Goal: Information Seeking & Learning: Learn about a topic

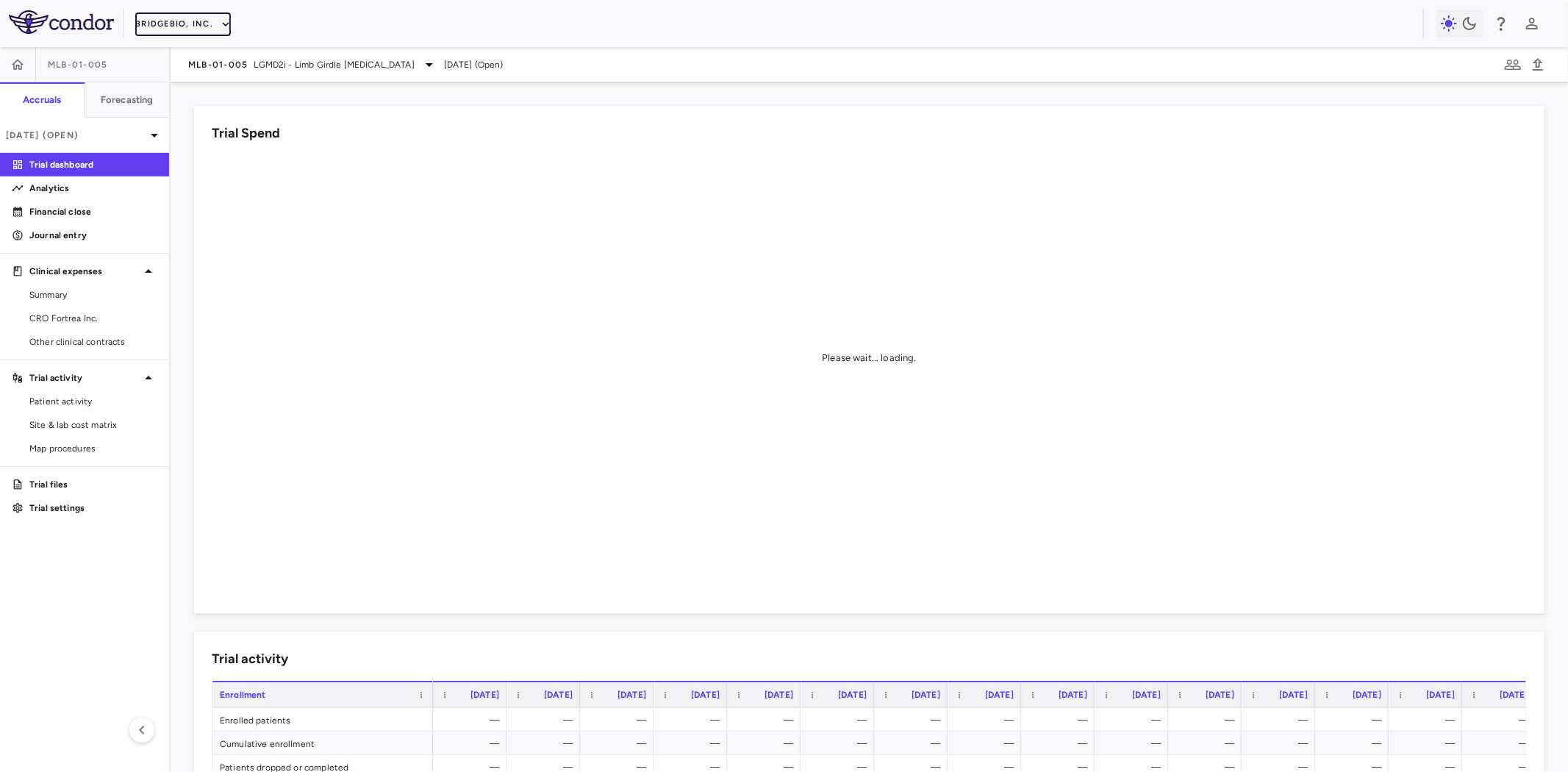
click at [193, 20] on button "BridgeBio, Inc." at bounding box center [183, 24] width 95 height 23
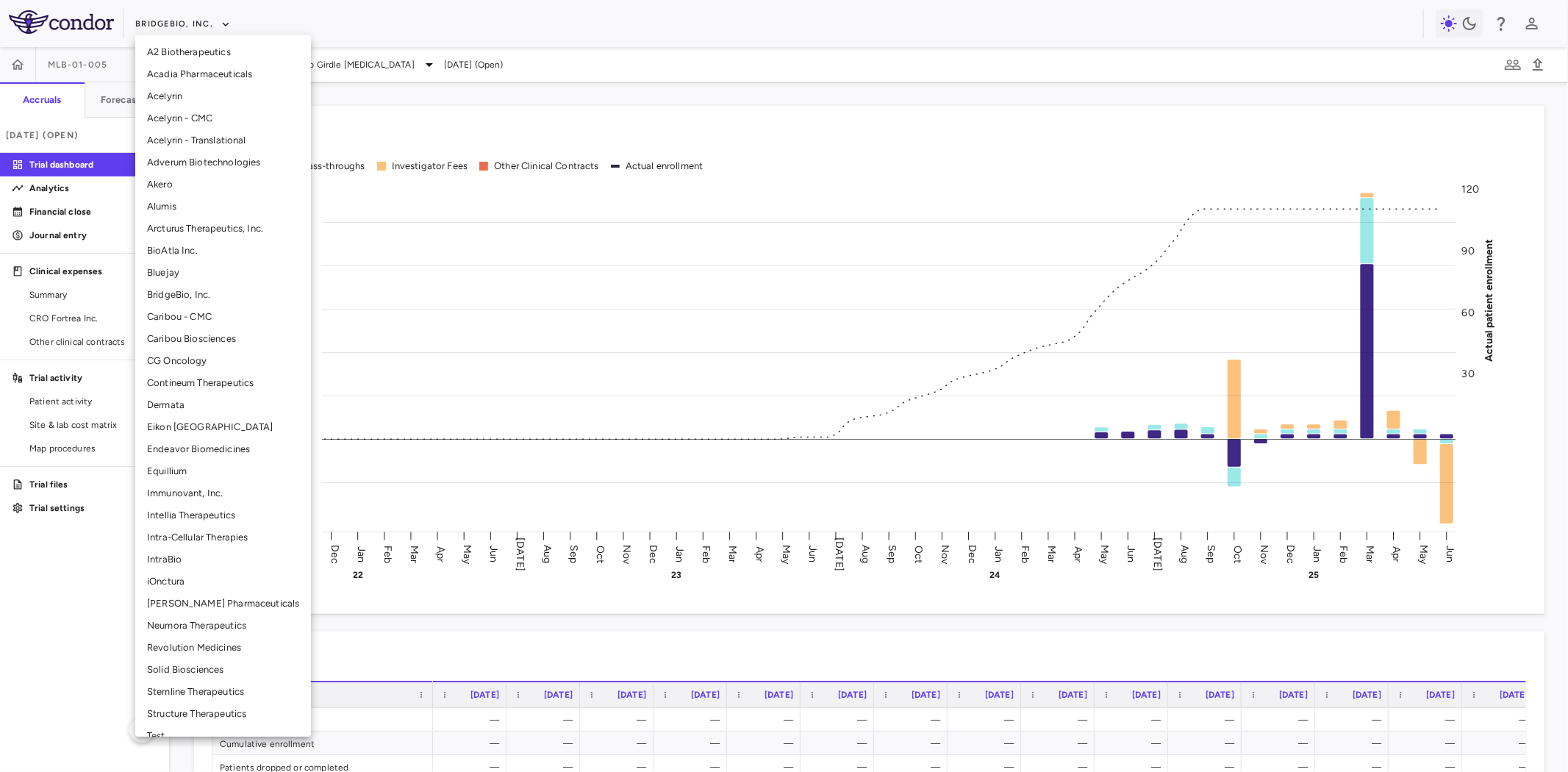
scroll to position [82, 0]
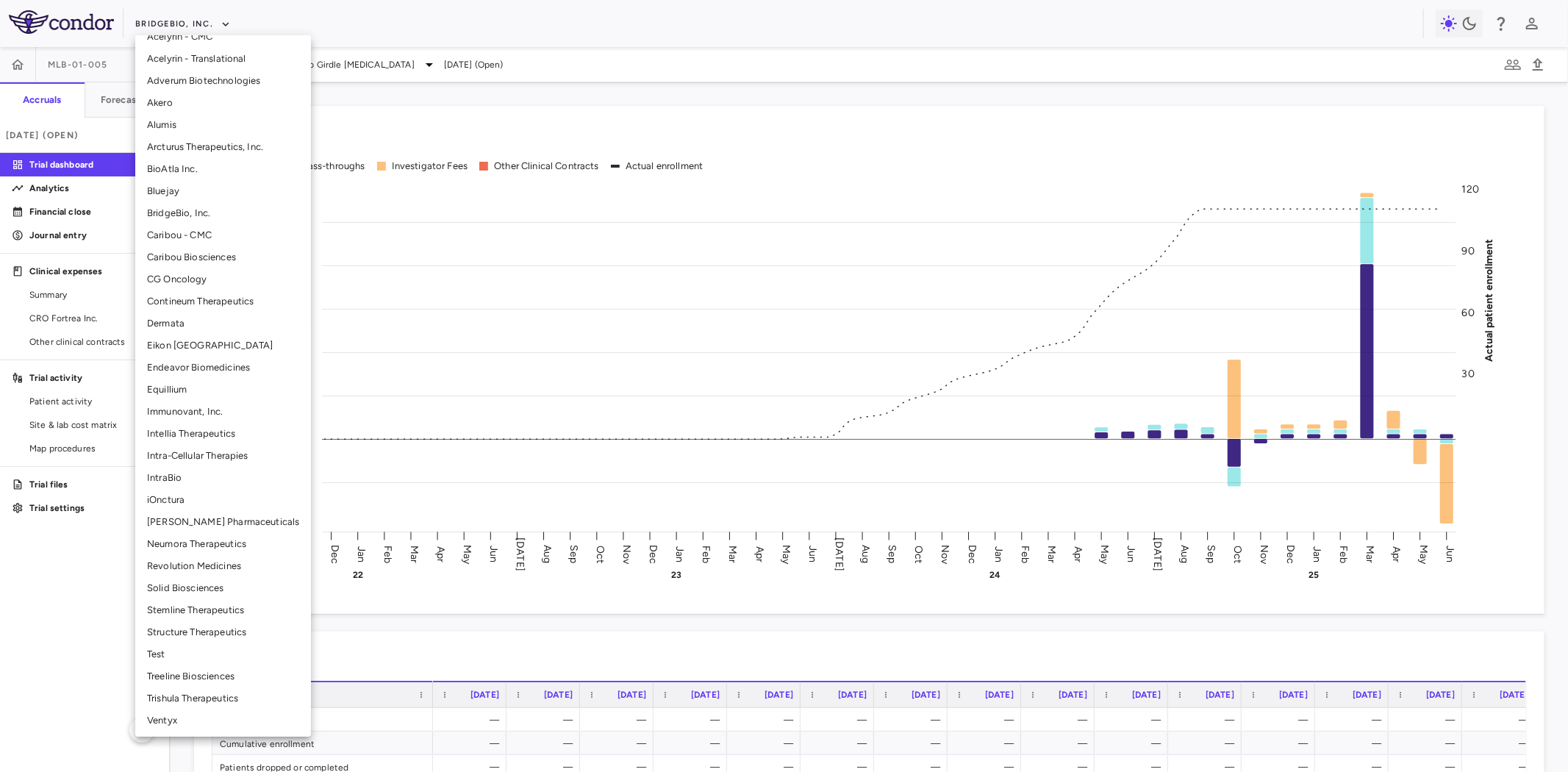
click at [188, 715] on li "Ventyx" at bounding box center [223, 720] width 176 height 22
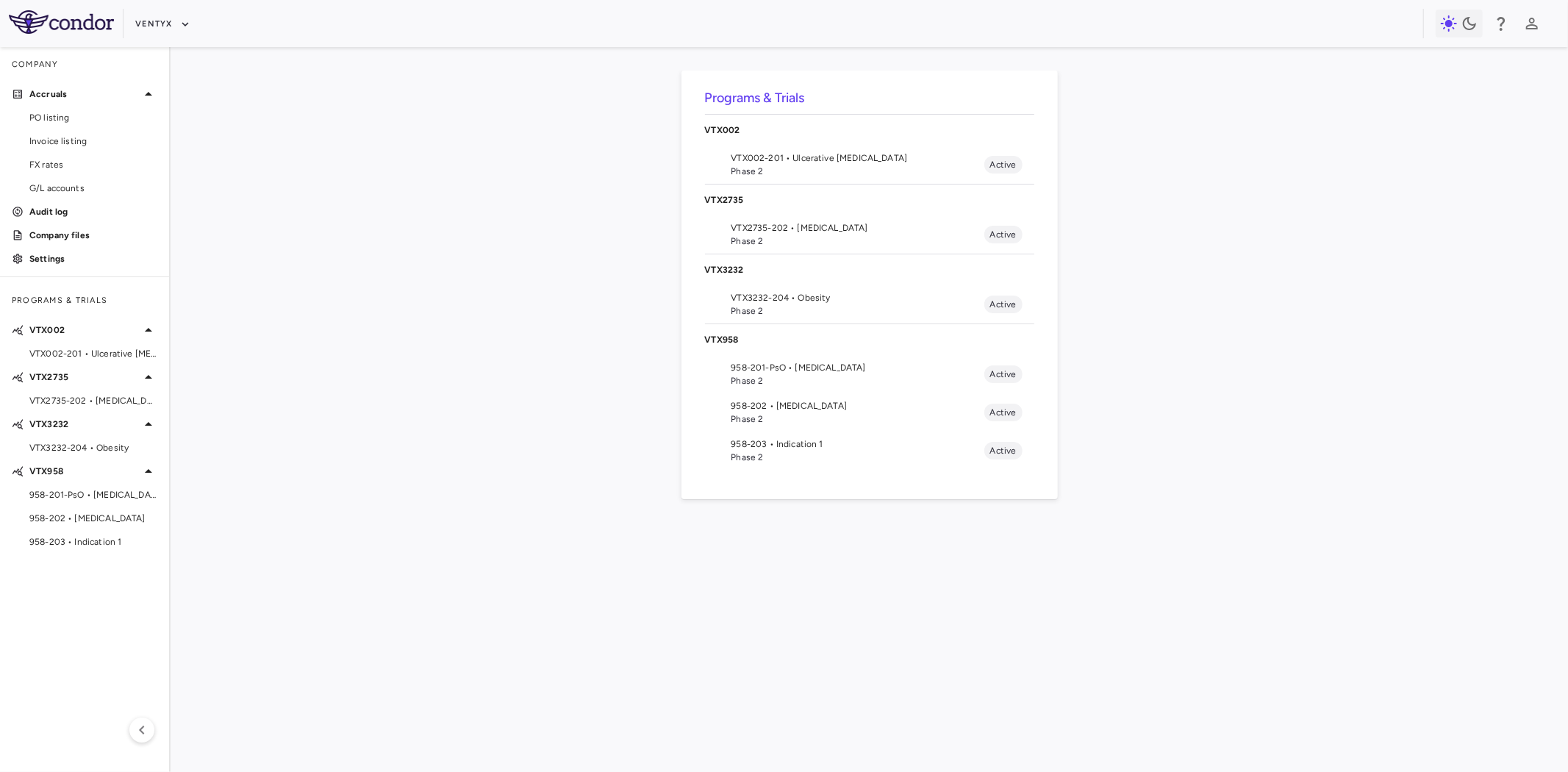
click at [800, 368] on span "958-201-PsO • autoimmune" at bounding box center [858, 367] width 253 height 13
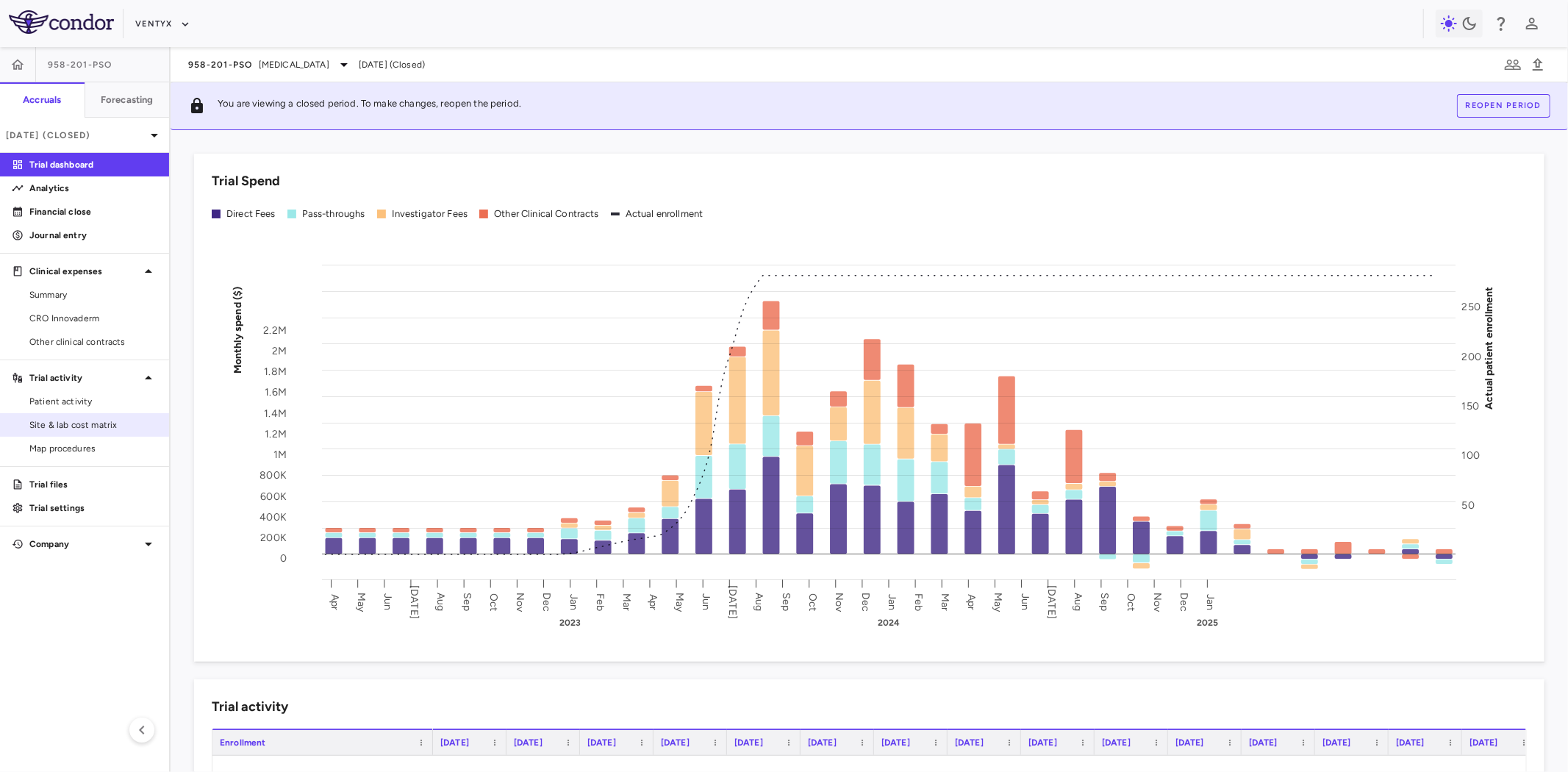
click at [89, 421] on span "Site & lab cost matrix" at bounding box center [93, 425] width 128 height 13
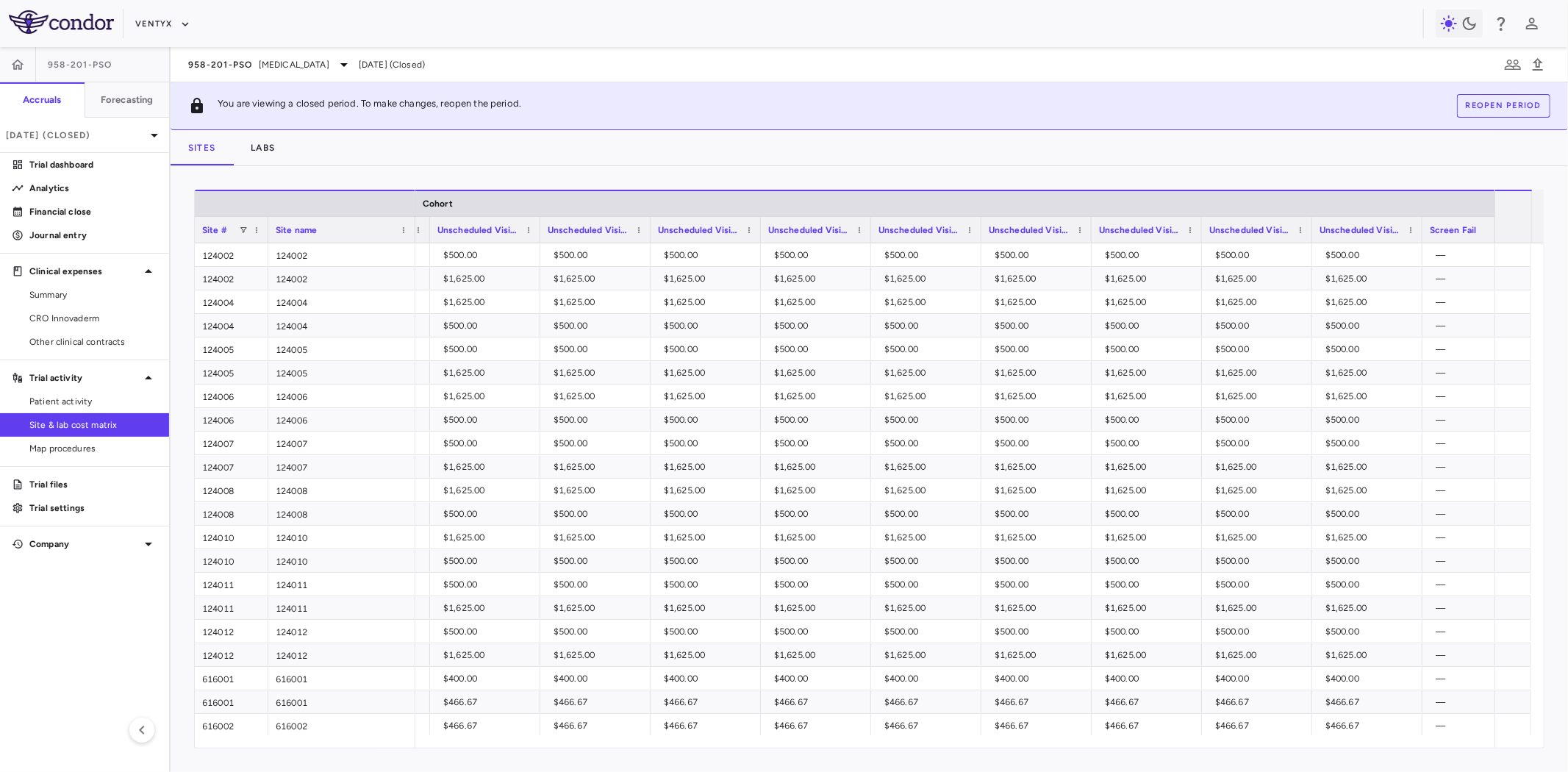
scroll to position [0, 5593]
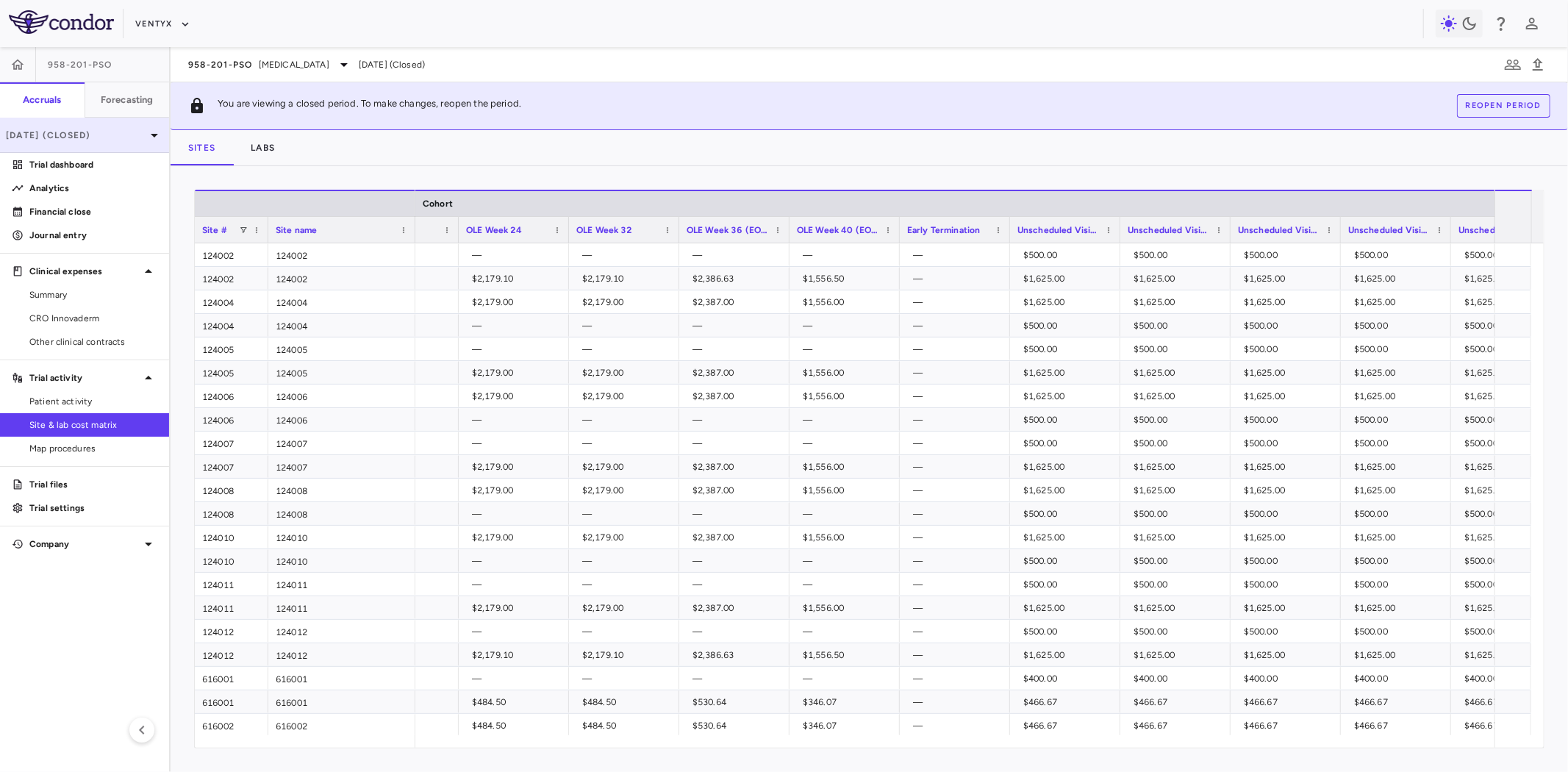
click at [133, 148] on div "Jan 2025 (Closed)" at bounding box center [84, 135] width 169 height 36
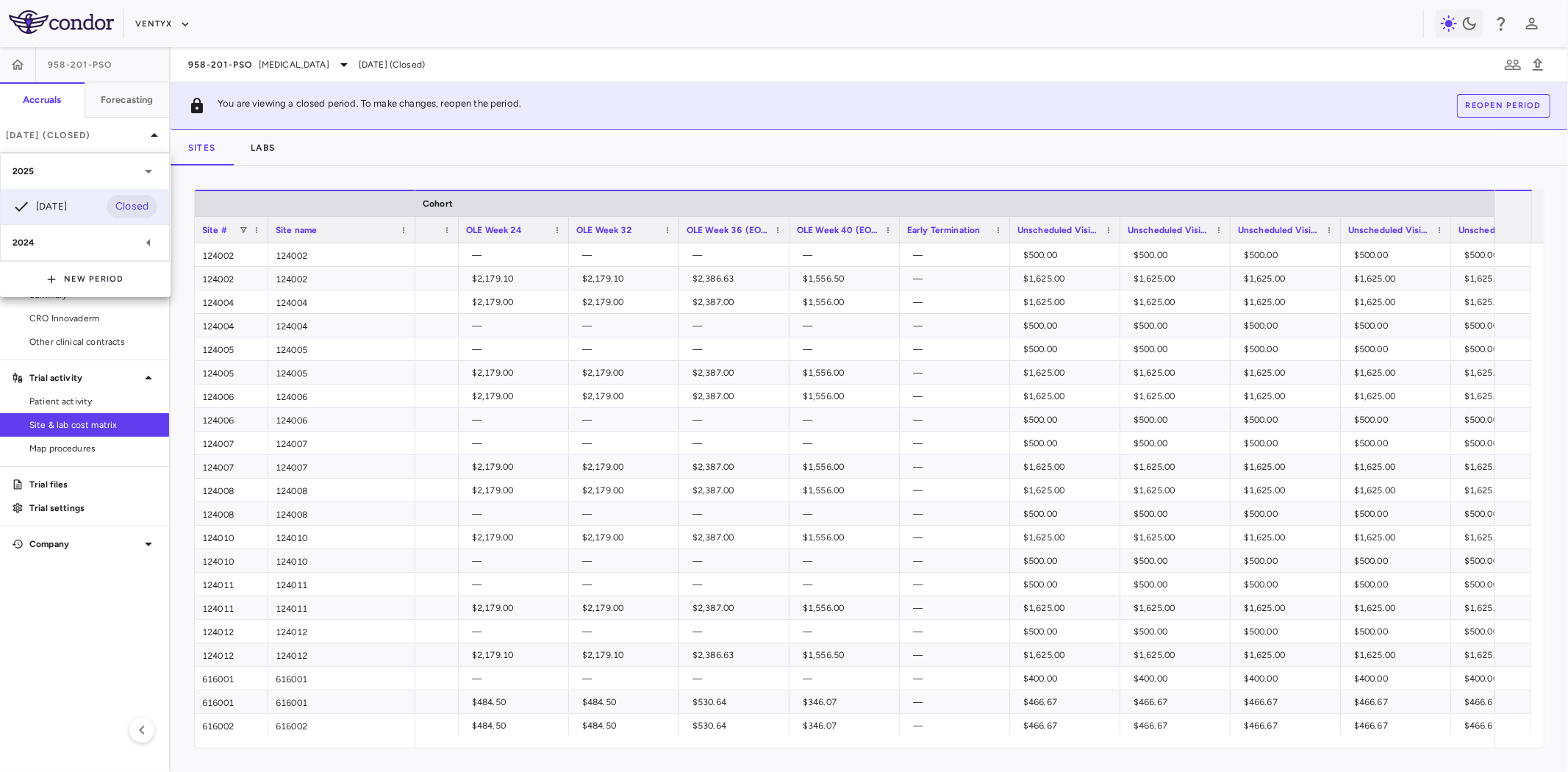
click at [958, 98] on div at bounding box center [784, 386] width 1568 height 772
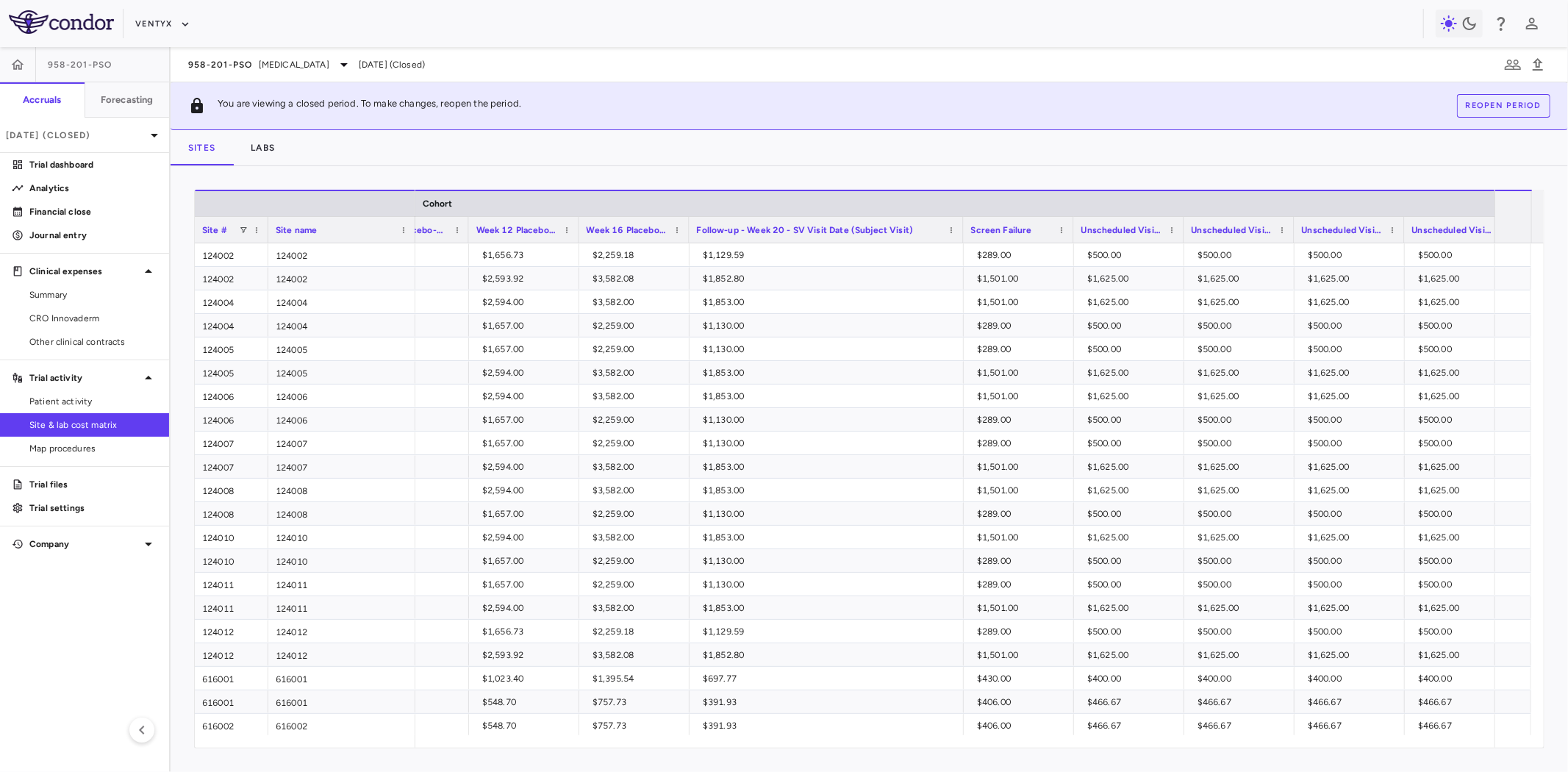
drag, startPoint x: 796, startPoint y: 229, endPoint x: 959, endPoint y: 244, distance: 163.7
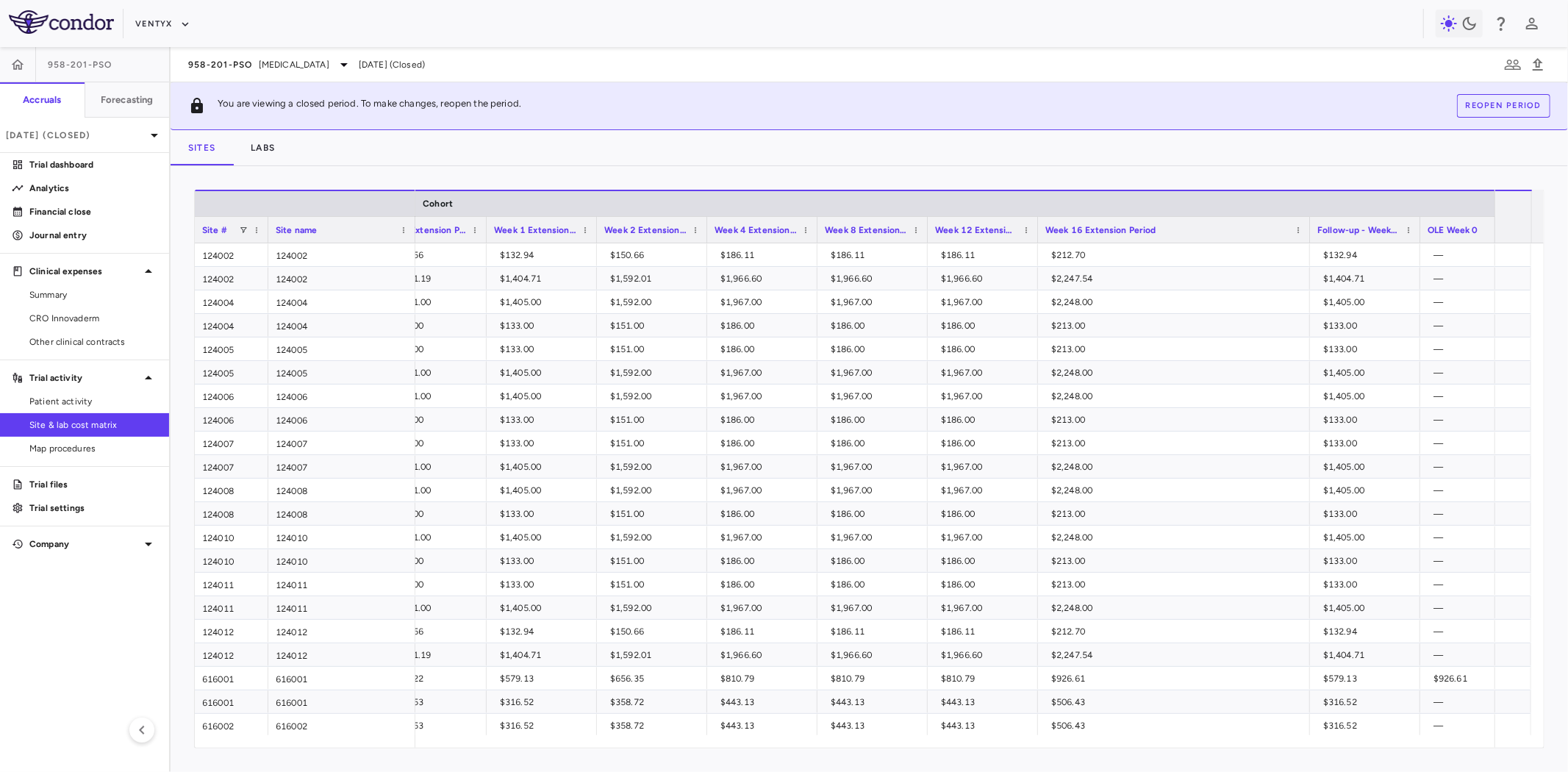
drag, startPoint x: 1145, startPoint y: 229, endPoint x: 1307, endPoint y: 260, distance: 164.9
click at [1307, 260] on div "Site # Site name Cohort Unscheduled Visit-8 Day 1 Extension Period —" at bounding box center [869, 468] width 1349 height 558
drag, startPoint x: 1417, startPoint y: 224, endPoint x: 1534, endPoint y: 240, distance: 118.1
click at [1534, 240] on div "Site # Site name Cohort Unscheduled Visit-8 Day 1 Extension Period" at bounding box center [869, 216] width 1349 height 54
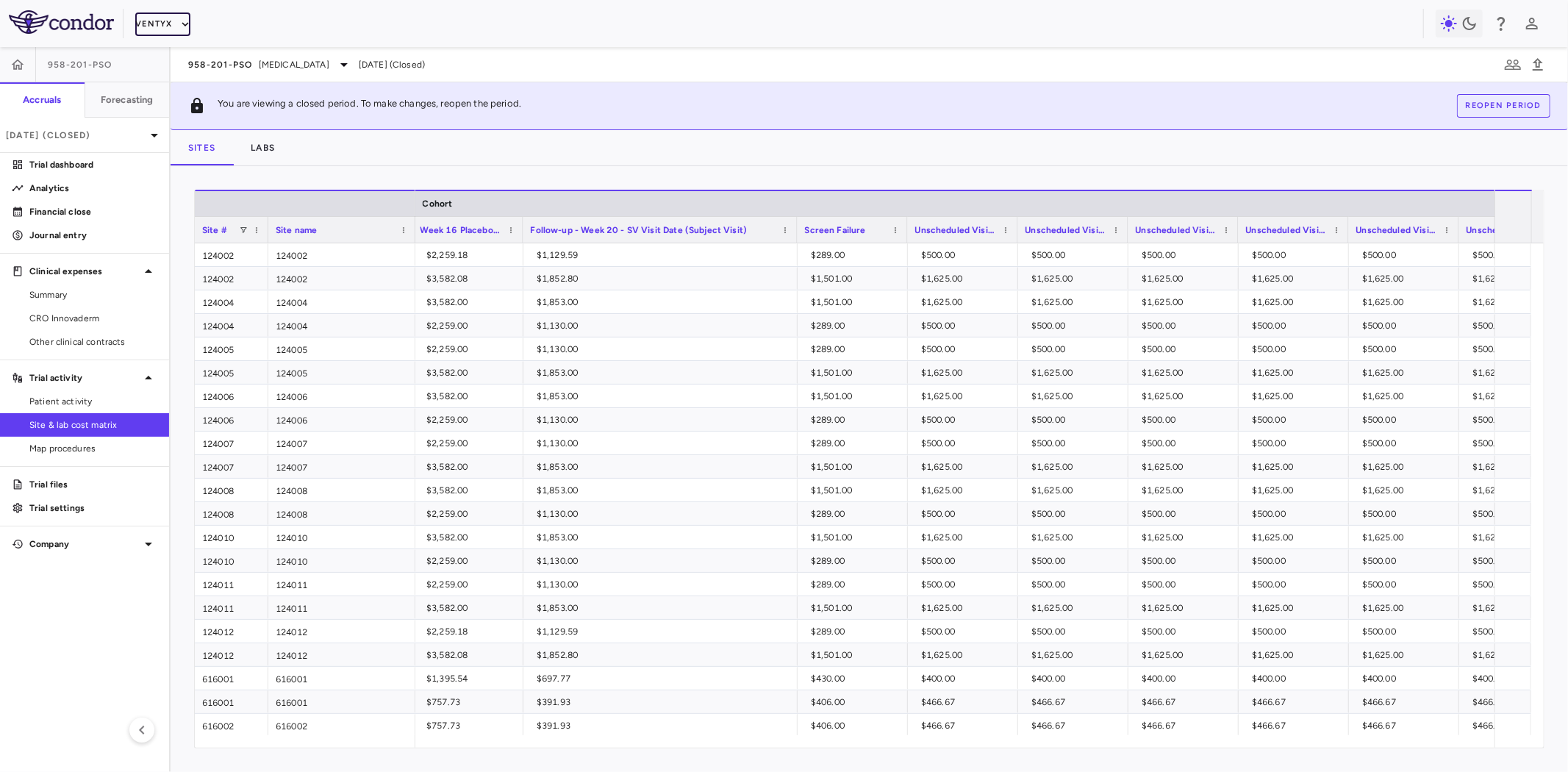
click at [152, 24] on button "Ventyx" at bounding box center [163, 24] width 55 height 23
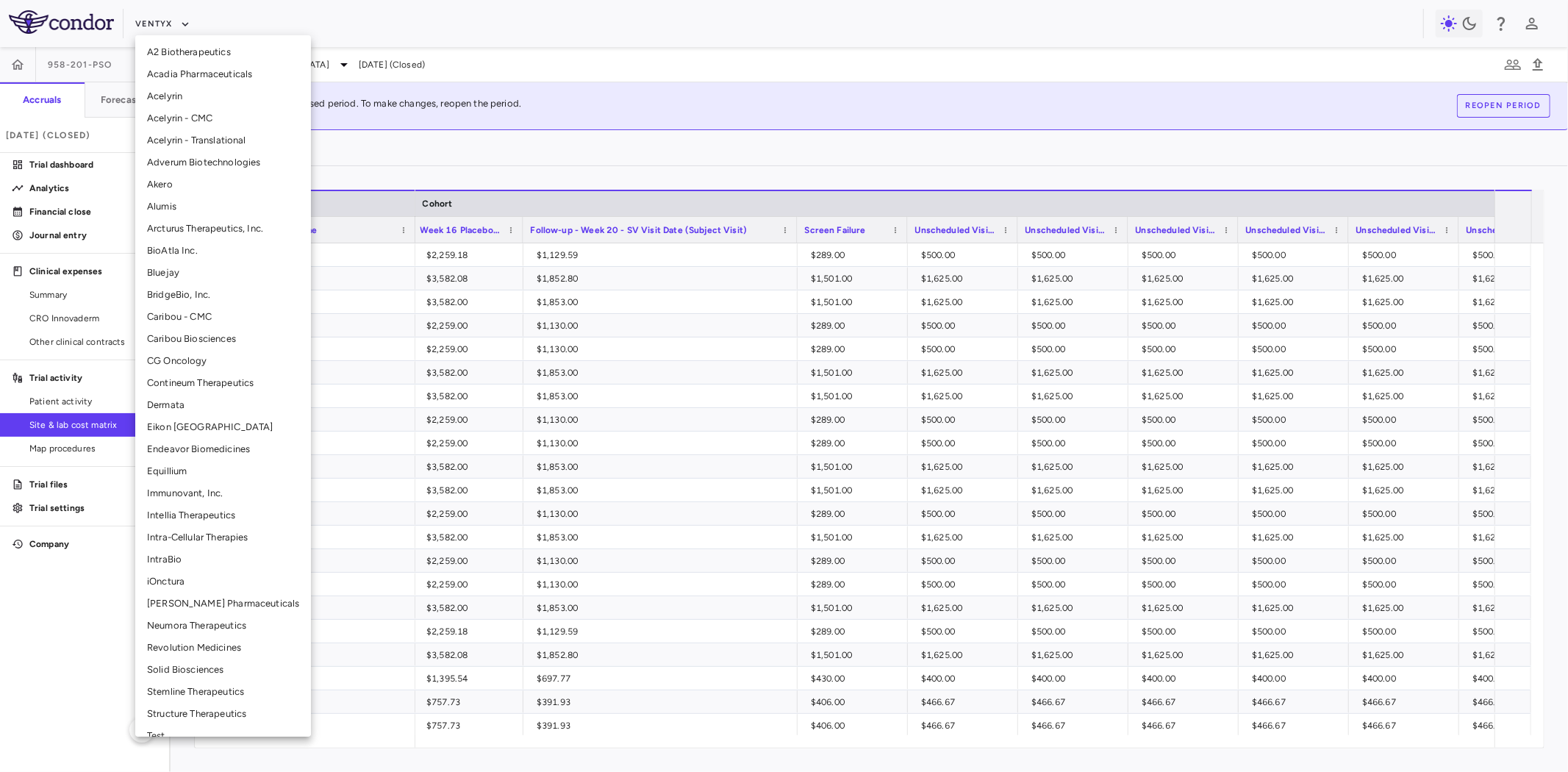
click at [194, 294] on li "BridgeBio, Inc." at bounding box center [223, 294] width 176 height 22
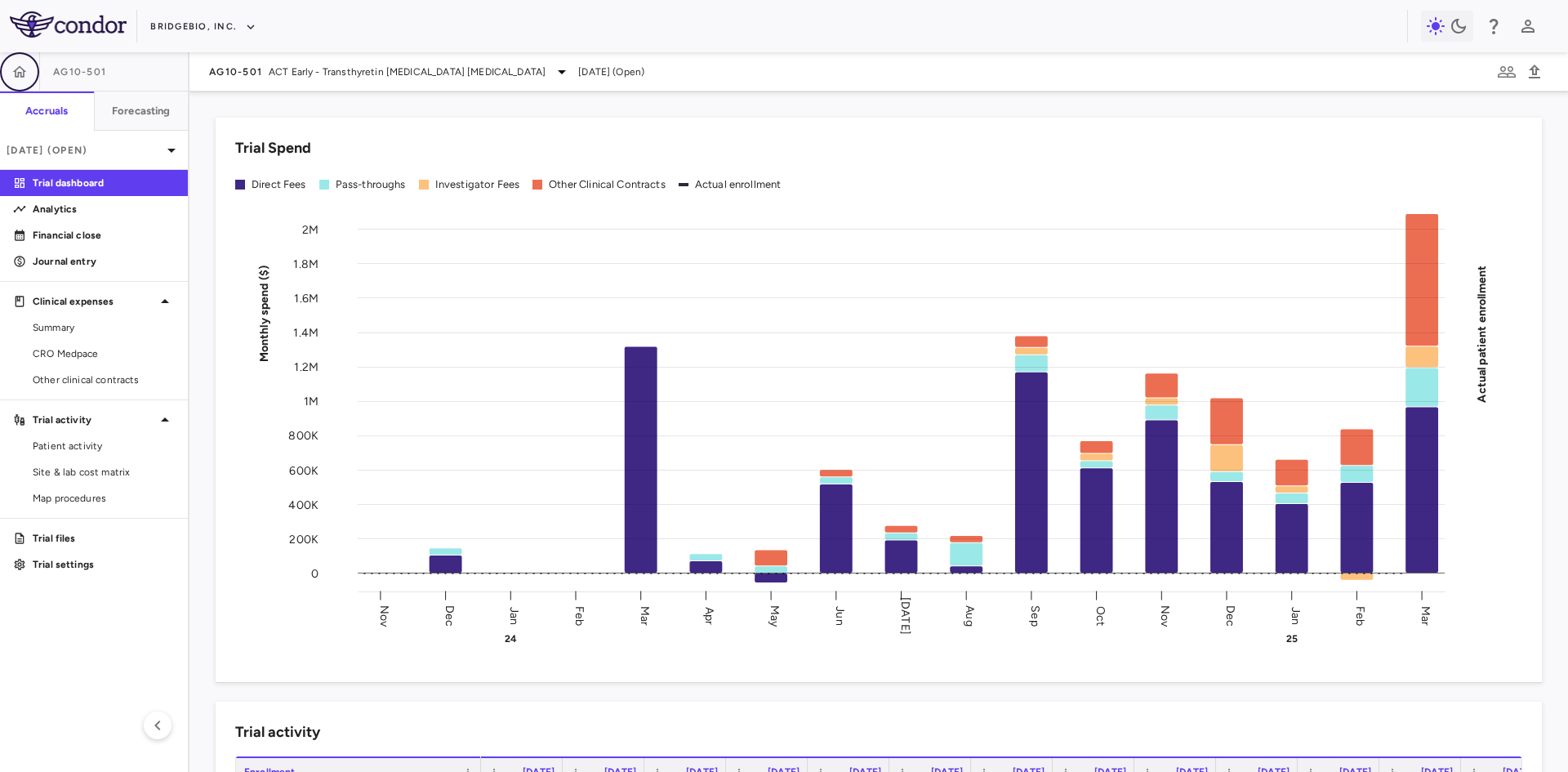
click at [25, 72] on icon "button" at bounding box center [19, 71] width 16 height 16
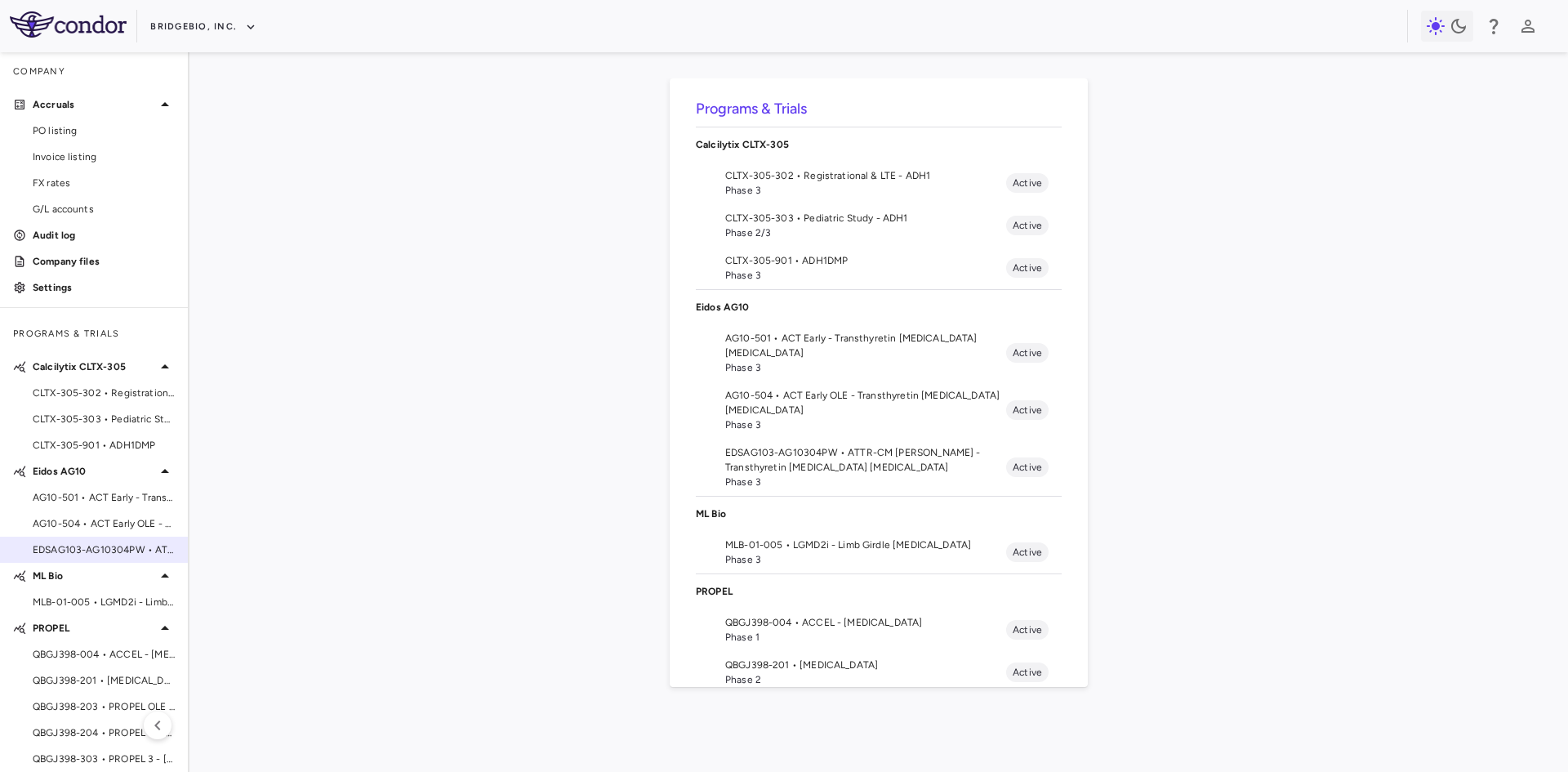
scroll to position [40, 0]
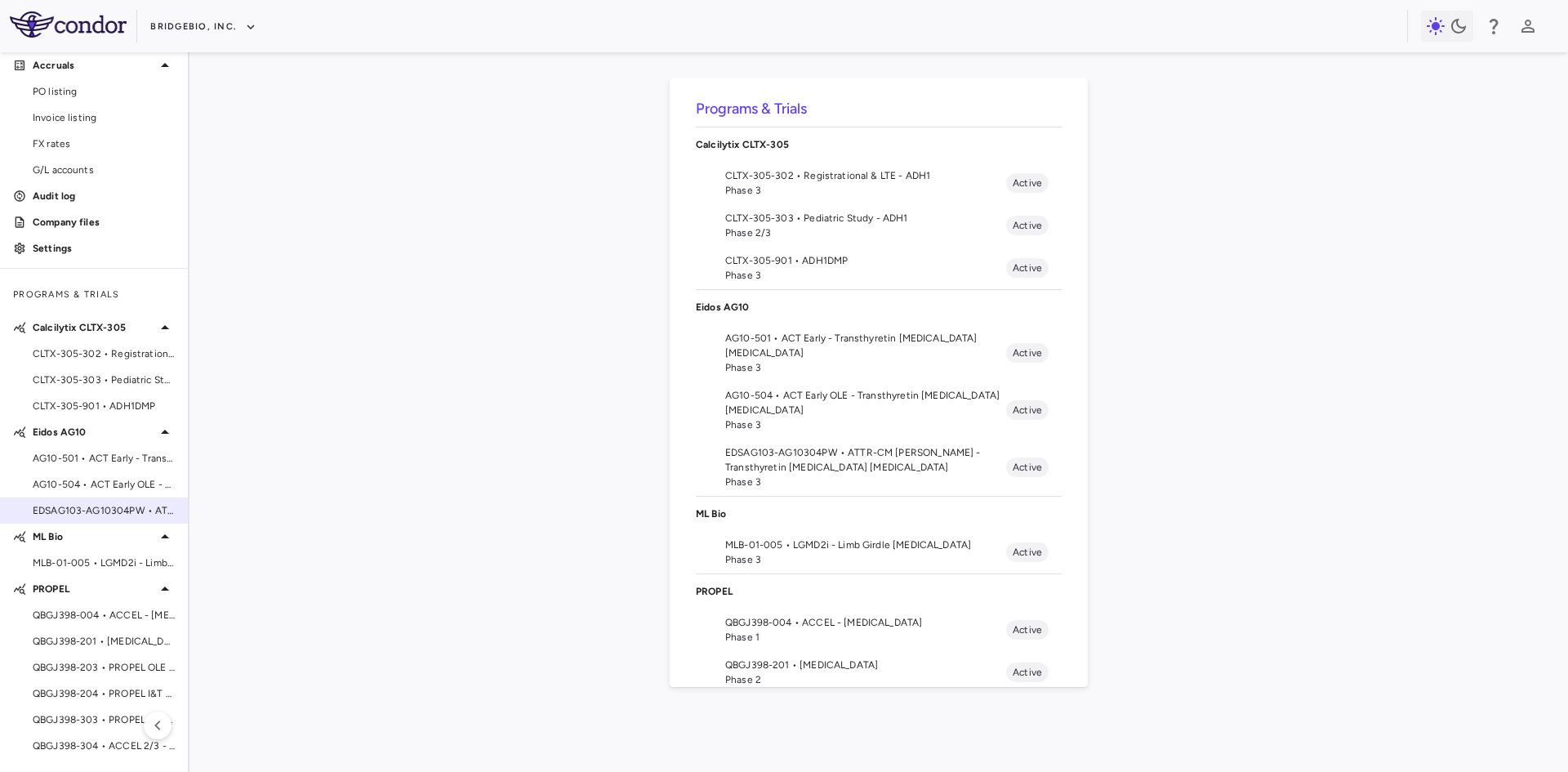
click at [98, 510] on span "EDSAG103-AG10304PW • ATTR-CM [PERSON_NAME] - Transthyretin [MEDICAL_DATA] [MEDI…" at bounding box center [103, 510] width 142 height 14
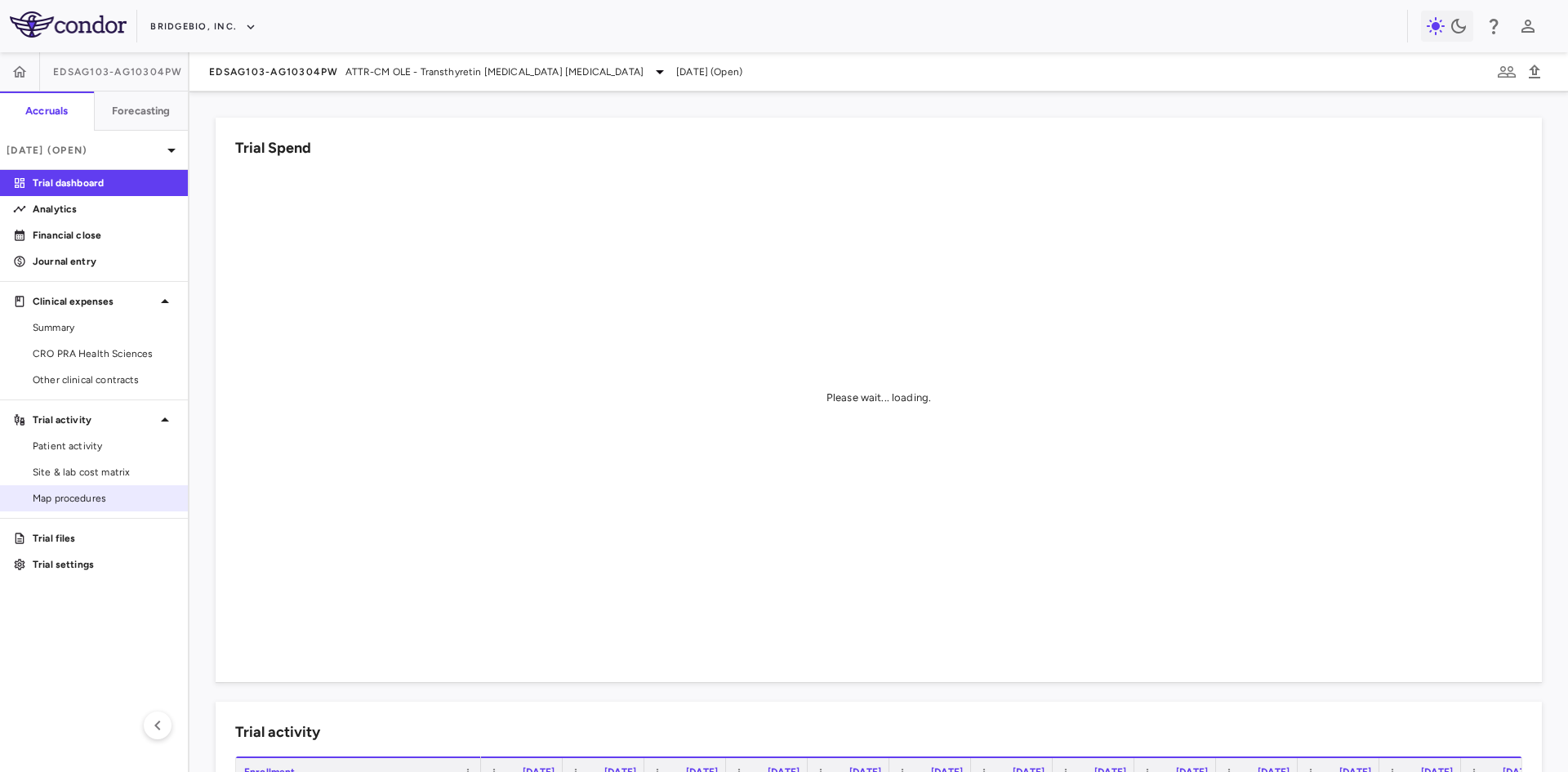
click at [99, 497] on span "Map procedures" at bounding box center [103, 498] width 142 height 14
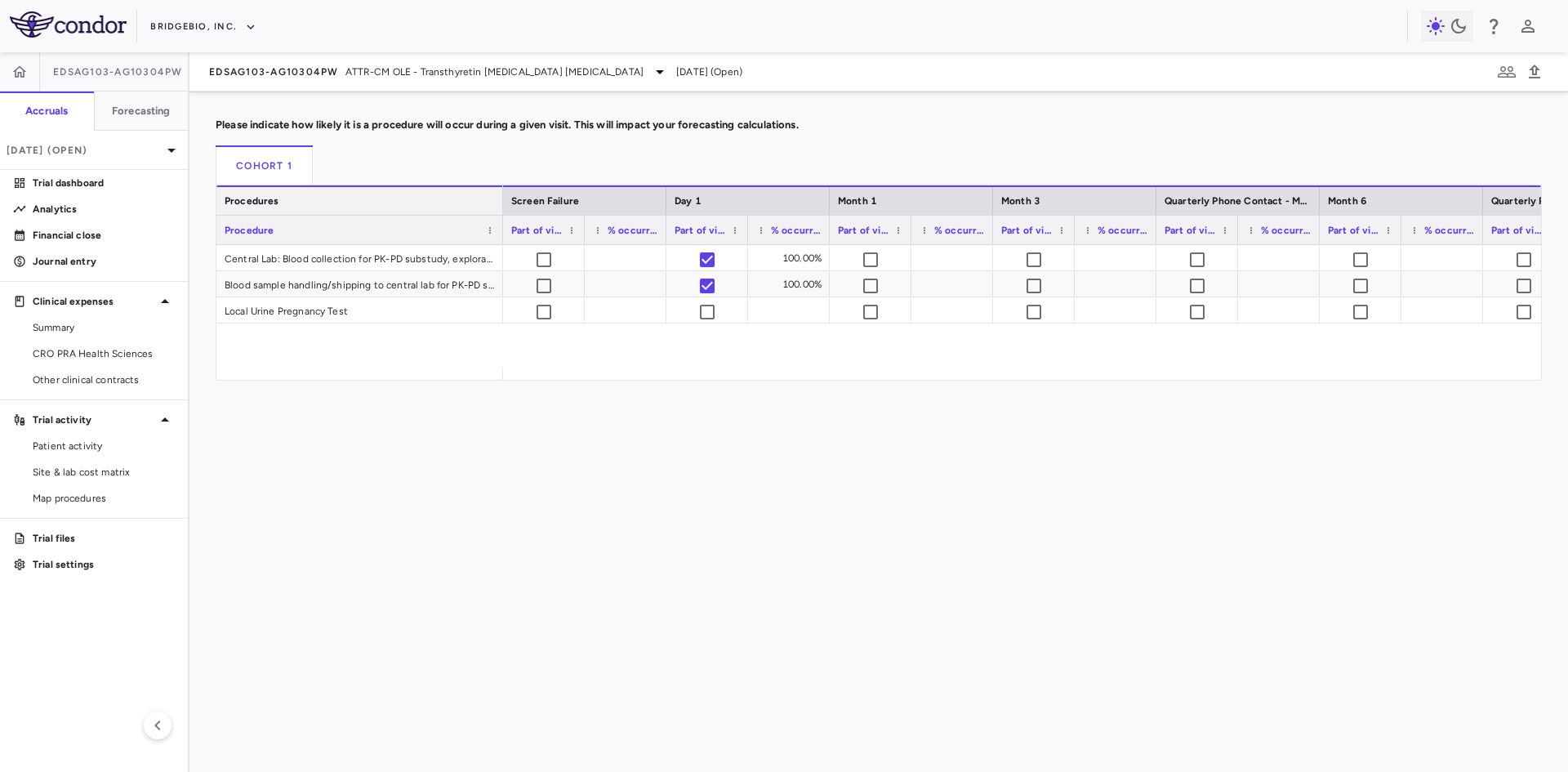
drag, startPoint x: 425, startPoint y: 203, endPoint x: 501, endPoint y: 208, distance: 76.2
click at [501, 208] on div at bounding box center [502, 200] width 7 height 28
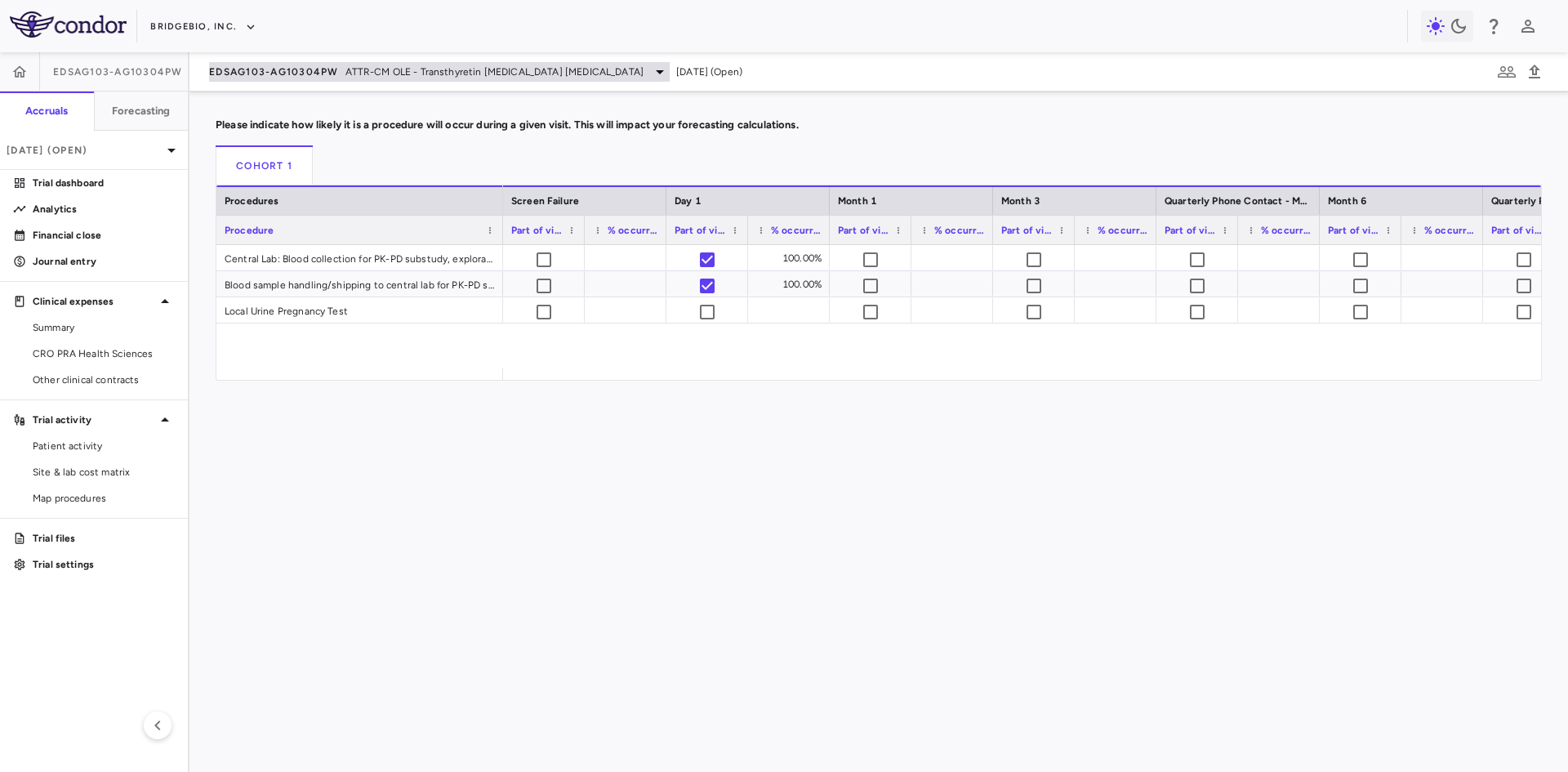
click at [308, 69] on span "EDSAG103-AG10304PW" at bounding box center [274, 72] width 130 height 13
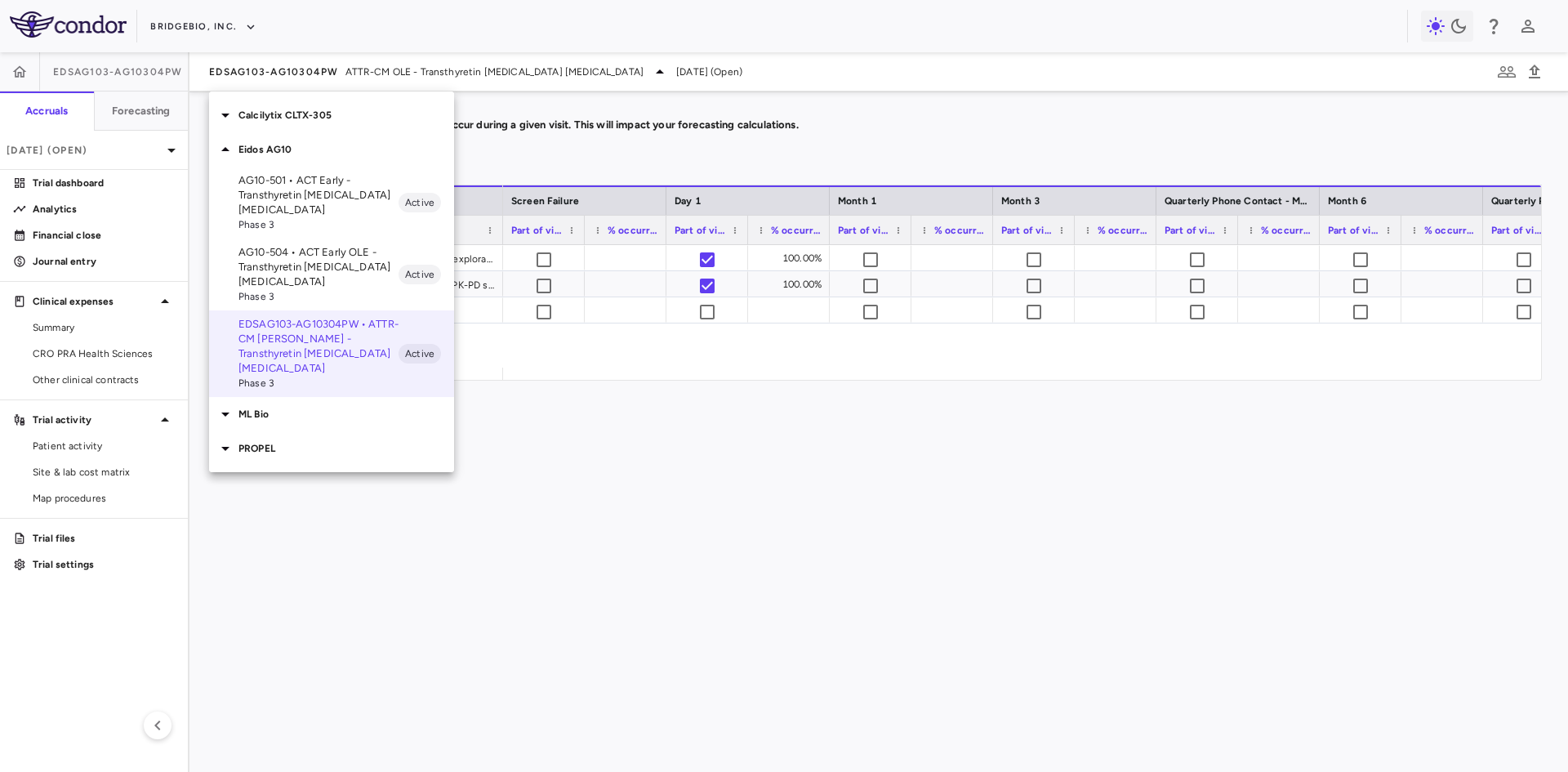
click at [305, 119] on p "Calcilytix CLTX-305" at bounding box center [347, 114] width 215 height 14
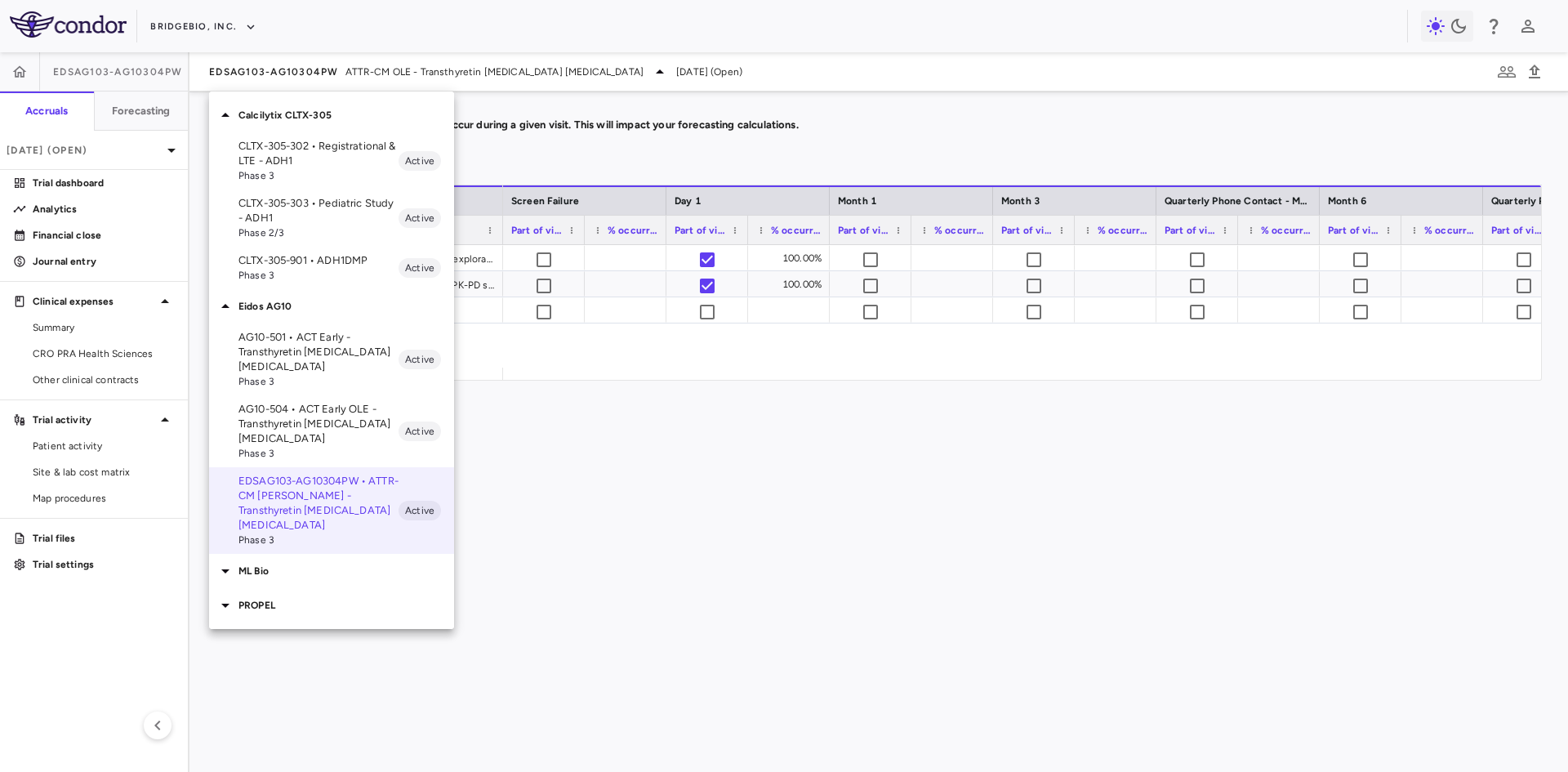
drag, startPoint x: 321, startPoint y: 153, endPoint x: 324, endPoint y: 263, distance: 110.0
click at [317, 277] on ul "CLTX-305-302 • Registrational & LTE - ADH1 Phase 3 Active CLTX-305-303 • Pediat…" at bounding box center [331, 210] width 245 height 156
click at [324, 262] on p "CLTX-305-901 • ADH1DMP" at bounding box center [319, 260] width 160 height 14
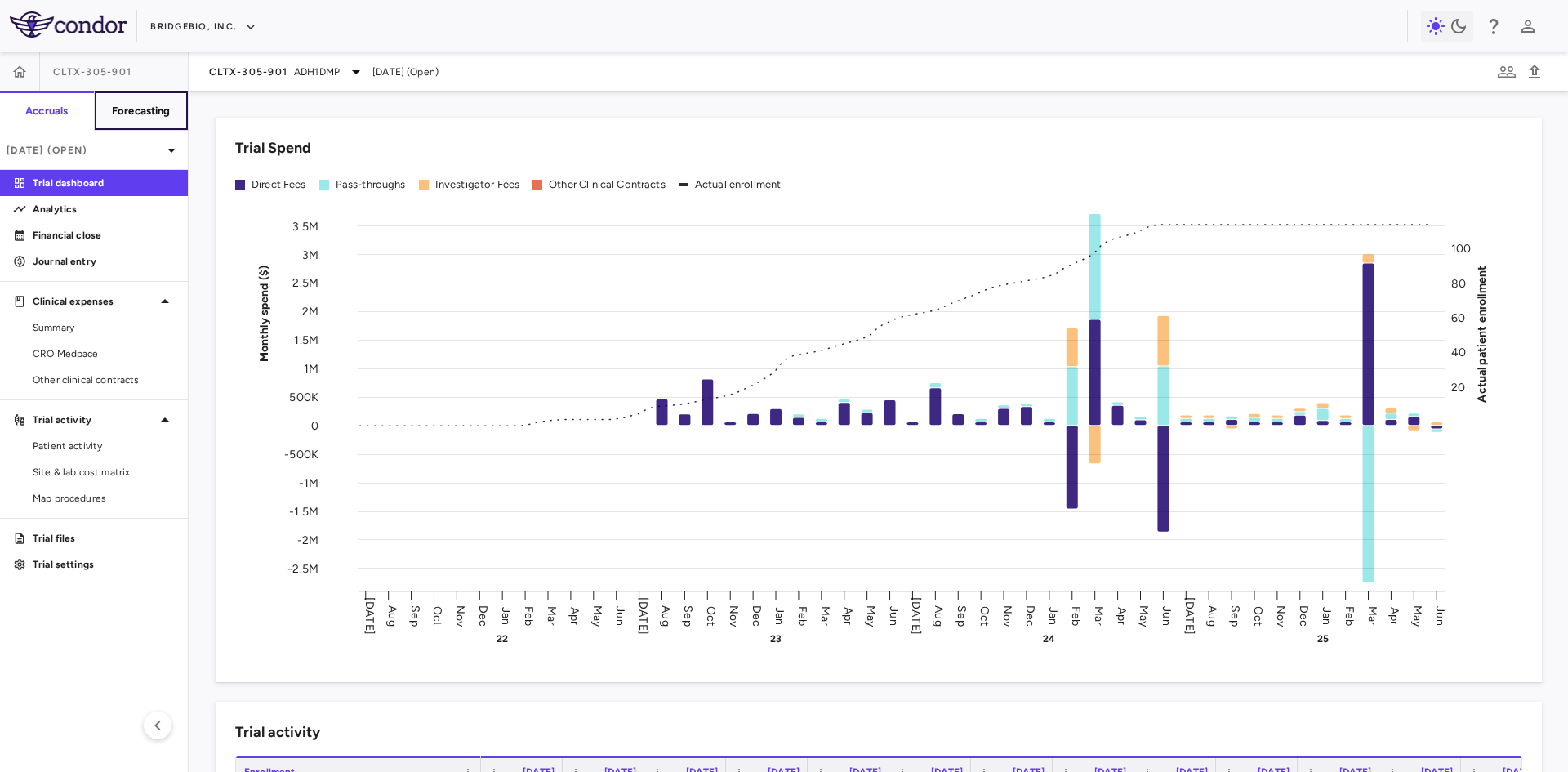
click at [136, 116] on h6 "Forecasting" at bounding box center [141, 110] width 59 height 14
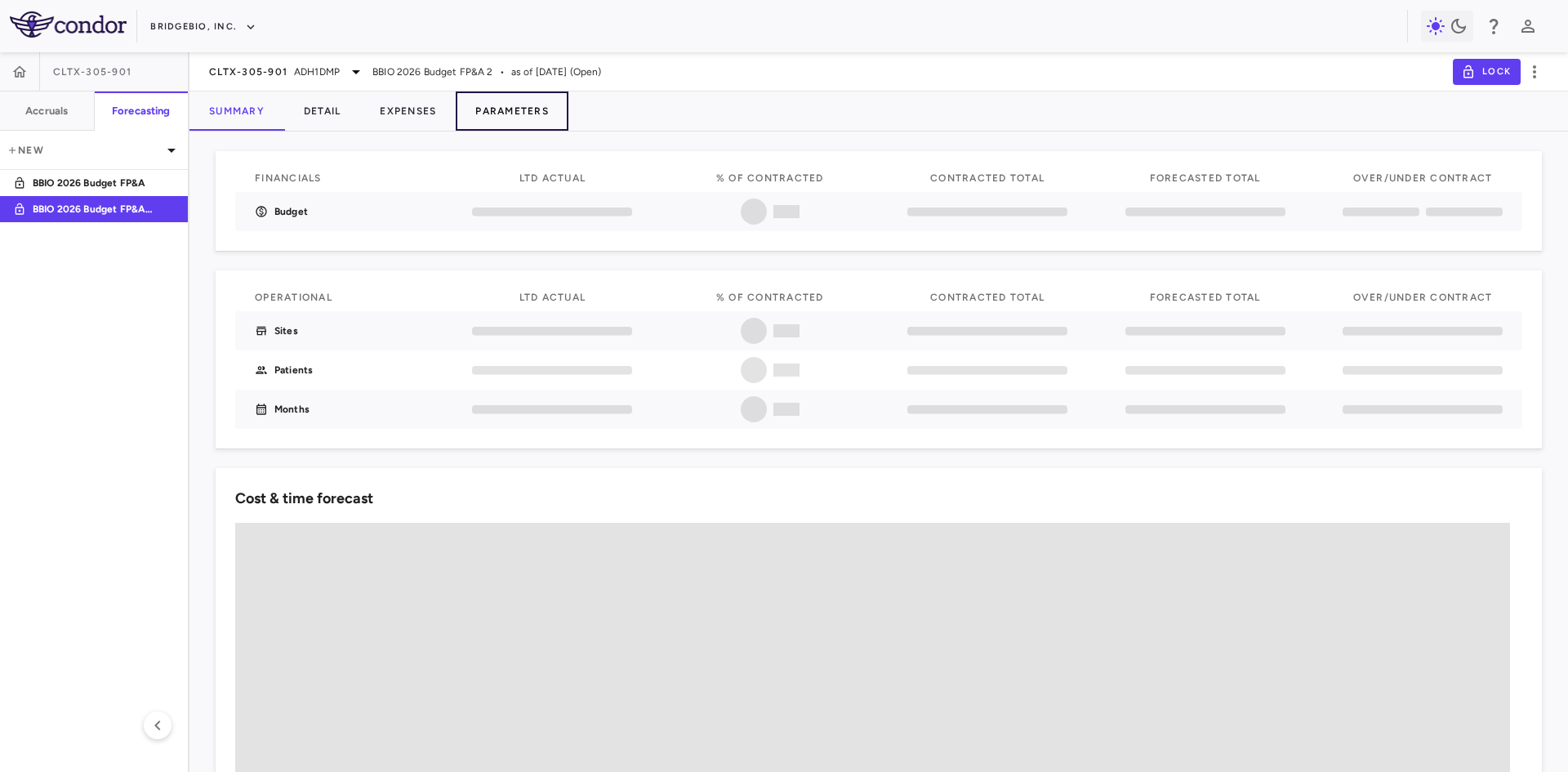
click at [539, 104] on button "Parameters" at bounding box center [512, 111] width 113 height 40
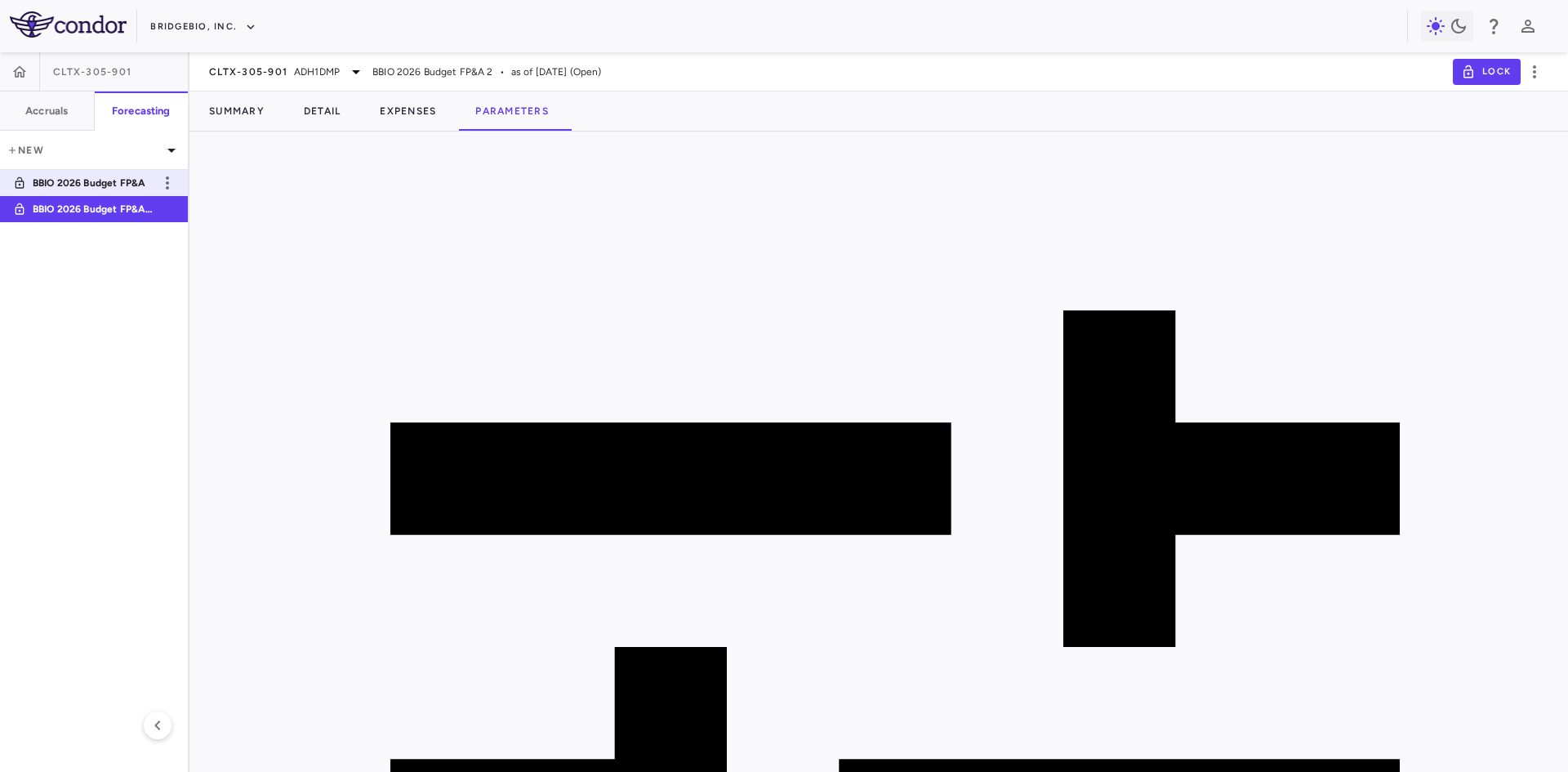
click at [127, 187] on p "BBIO 2026 Budget FP&A" at bounding box center [93, 182] width 121 height 14
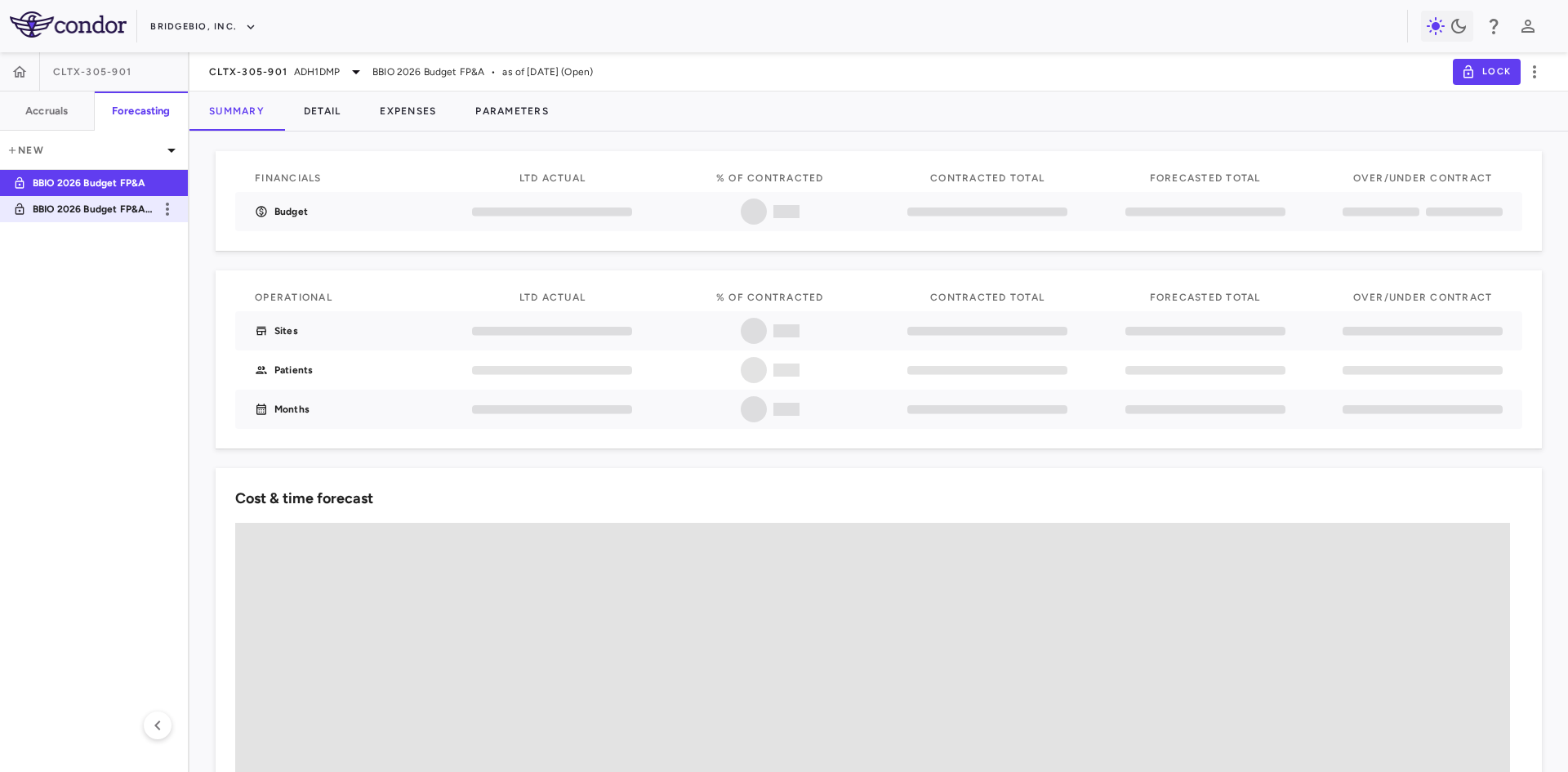
click at [131, 202] on p "BBIO 2026 Budget FP&A 2" at bounding box center [93, 209] width 121 height 14
click at [284, 71] on span "CLTX-305-901" at bounding box center [248, 72] width 78 height 13
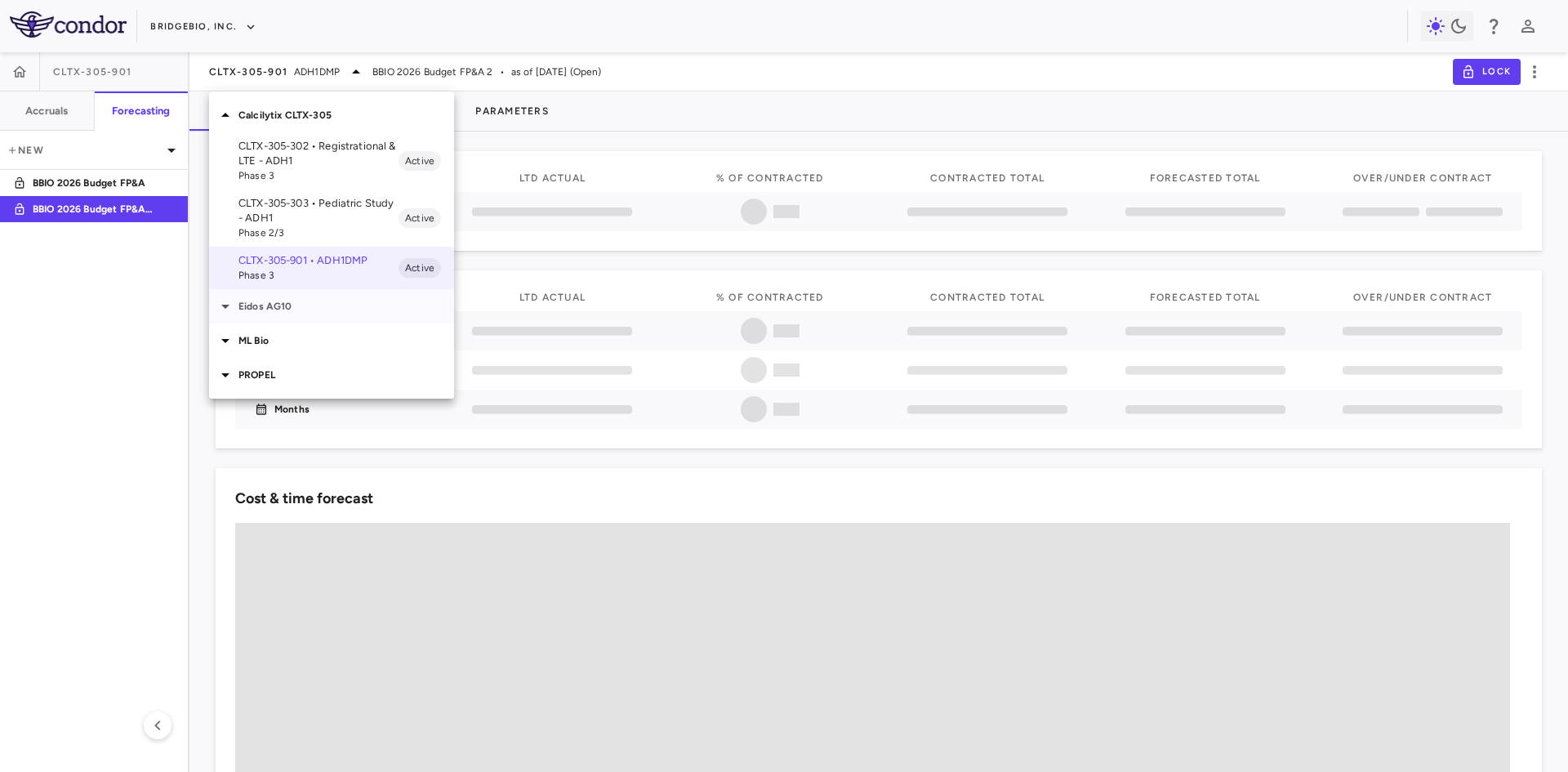
click at [289, 302] on p "Eidos AG10" at bounding box center [347, 305] width 215 height 14
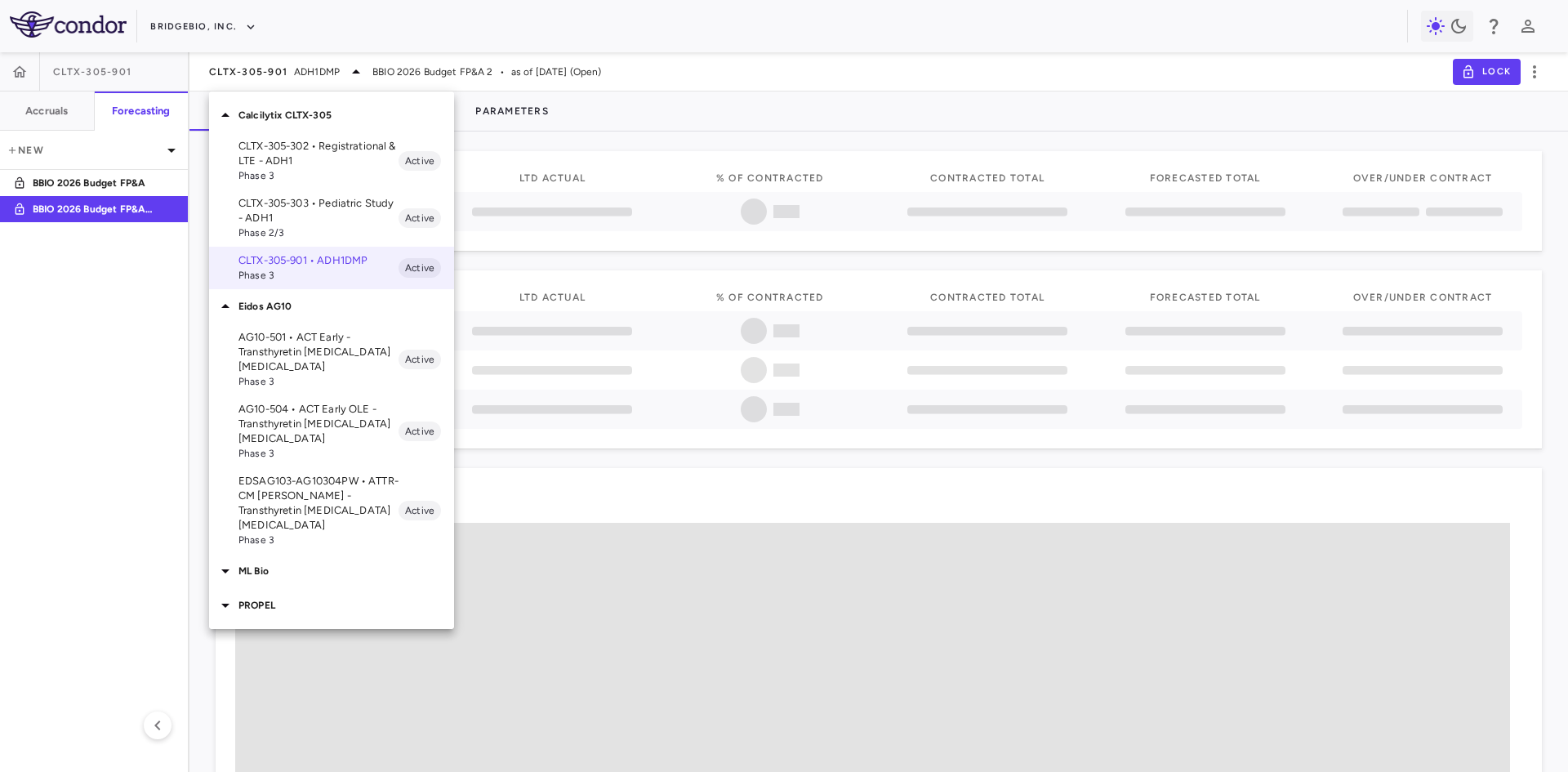
click at [104, 385] on div at bounding box center [784, 386] width 1568 height 772
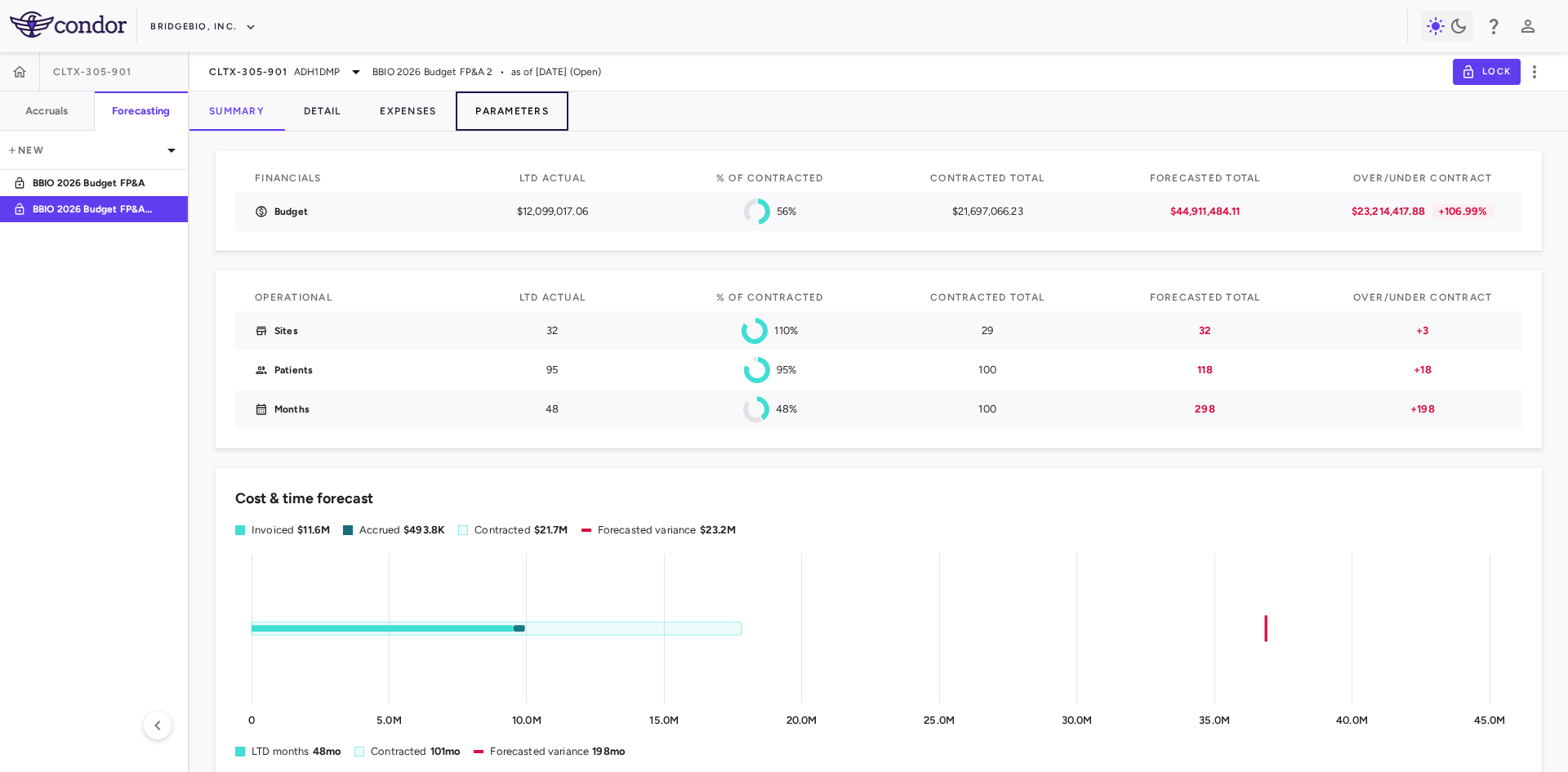
click at [517, 118] on button "Parameters" at bounding box center [512, 111] width 113 height 40
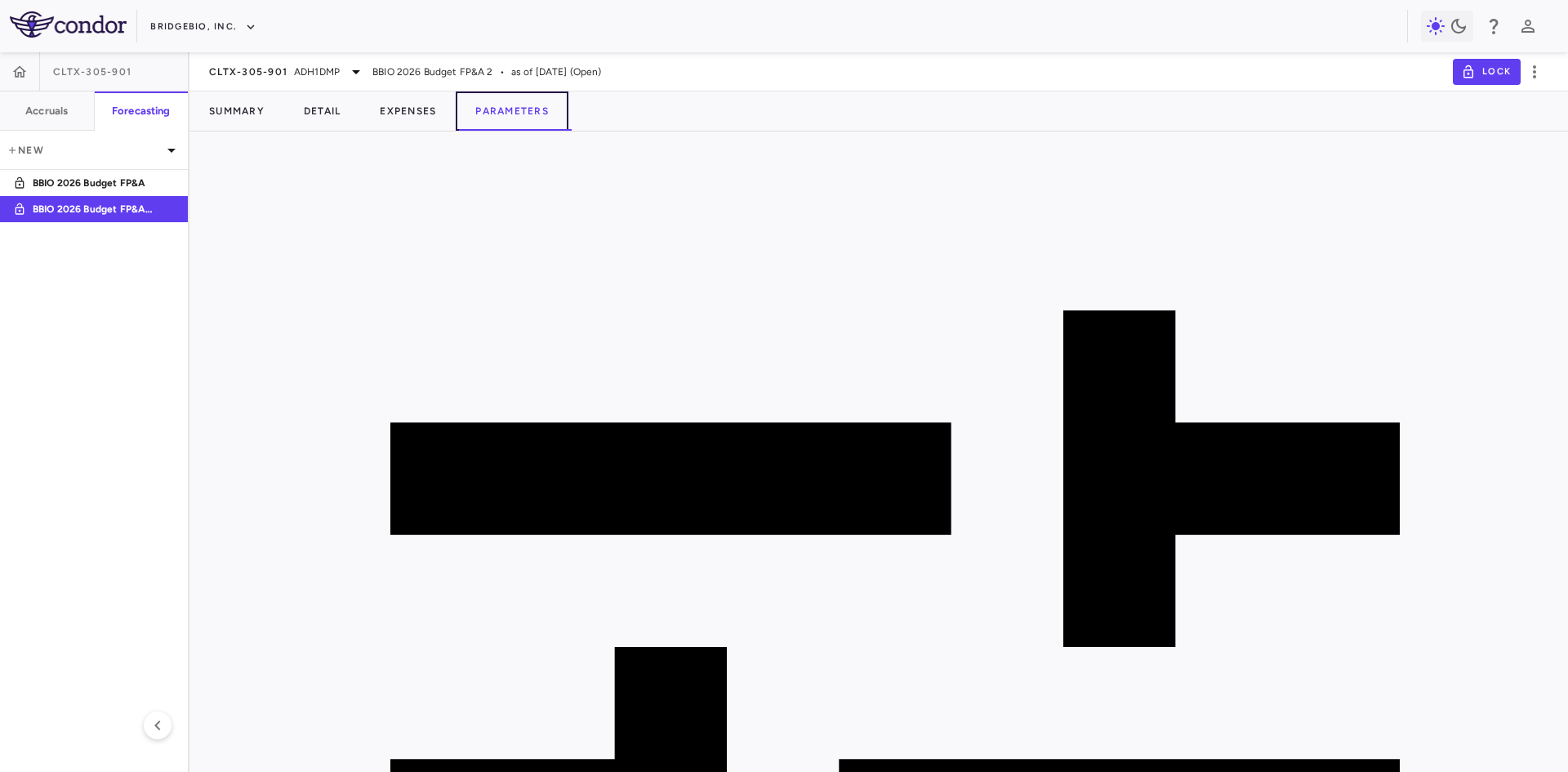
scroll to position [653, 0]
click at [106, 208] on p "BBIO 2026 Budget FP&A 2" at bounding box center [93, 209] width 121 height 14
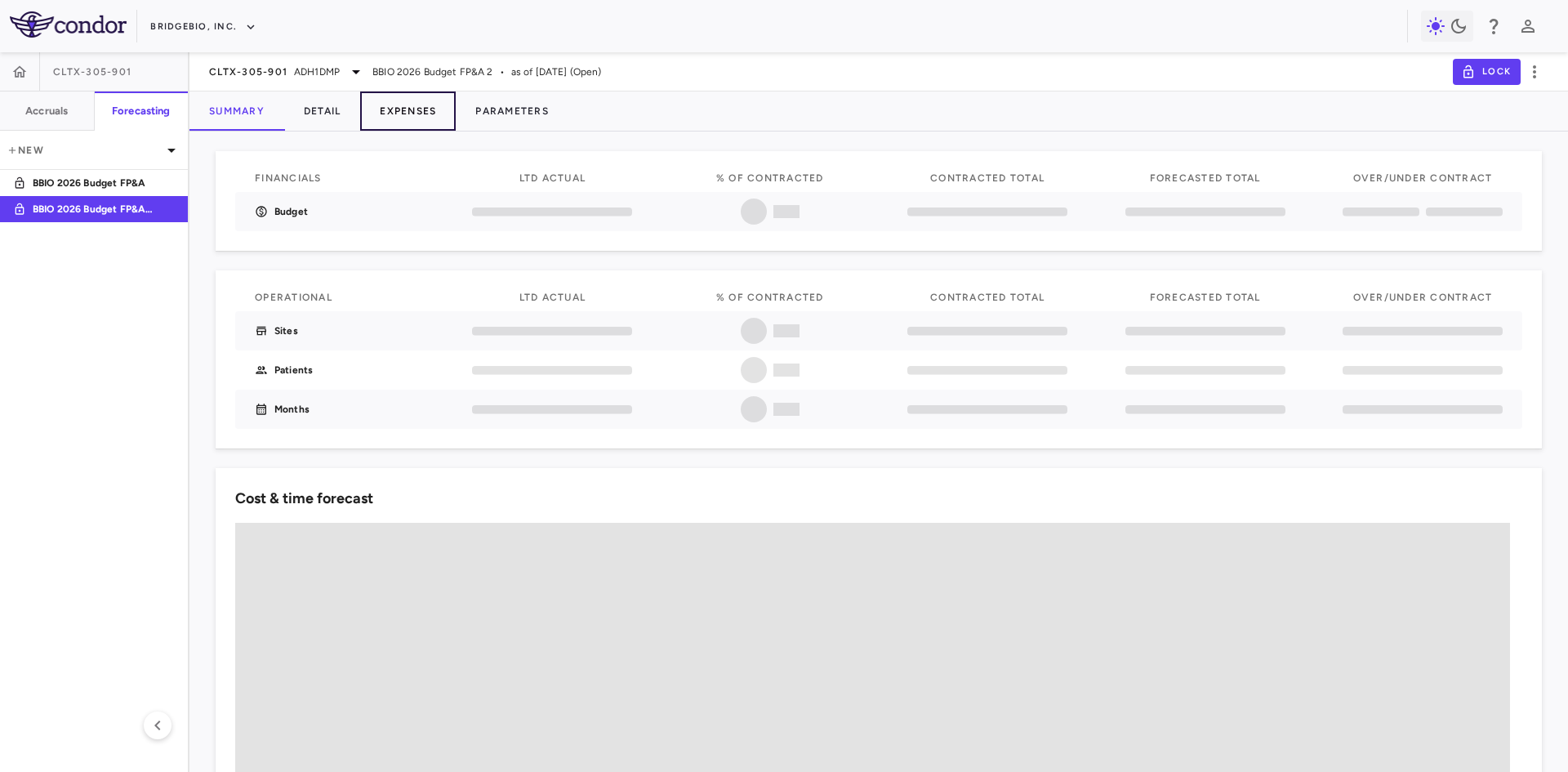
click at [405, 110] on button "Expenses" at bounding box center [408, 111] width 96 height 40
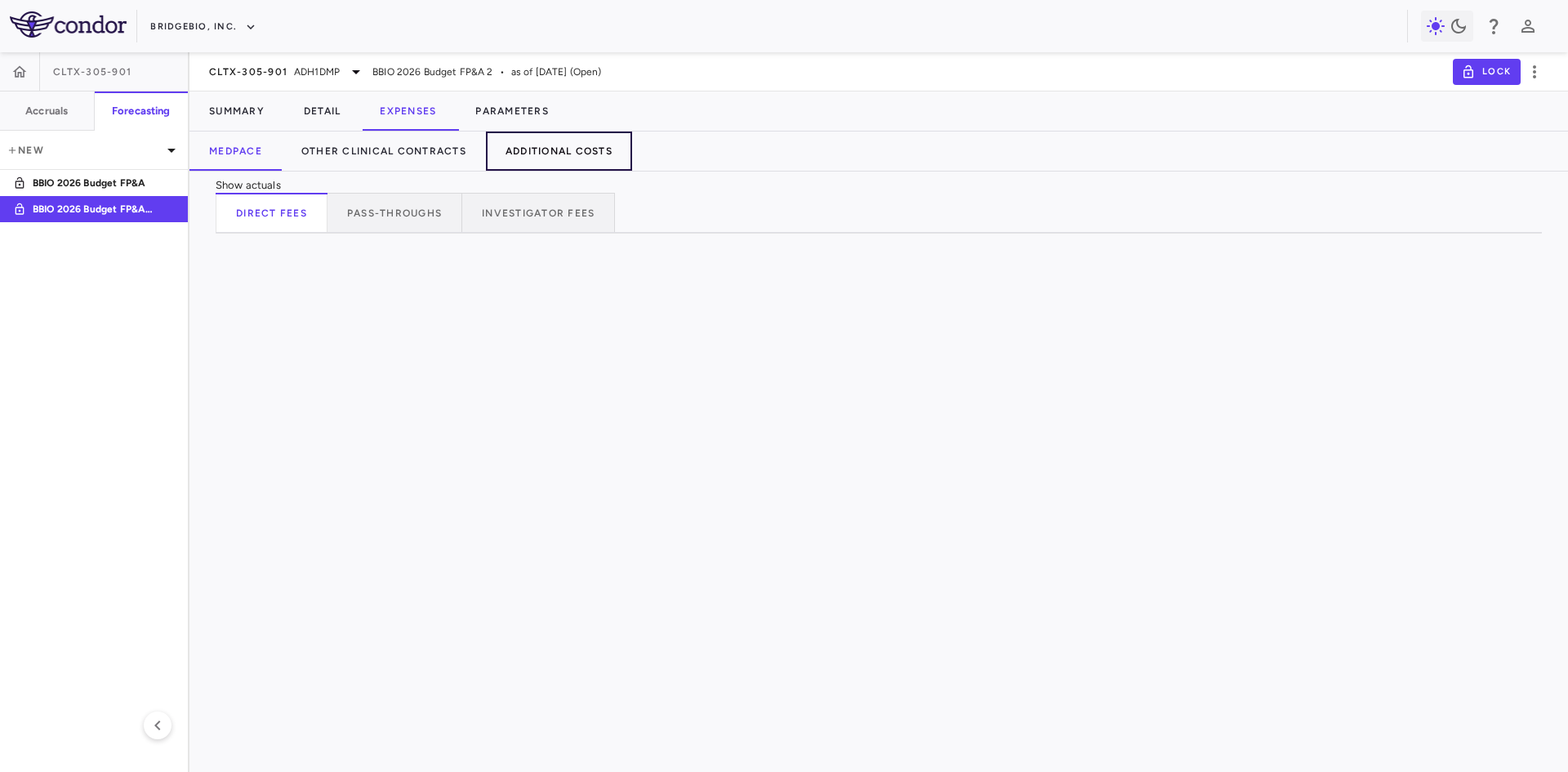
click at [592, 157] on button "Additional Costs" at bounding box center [559, 151] width 146 height 40
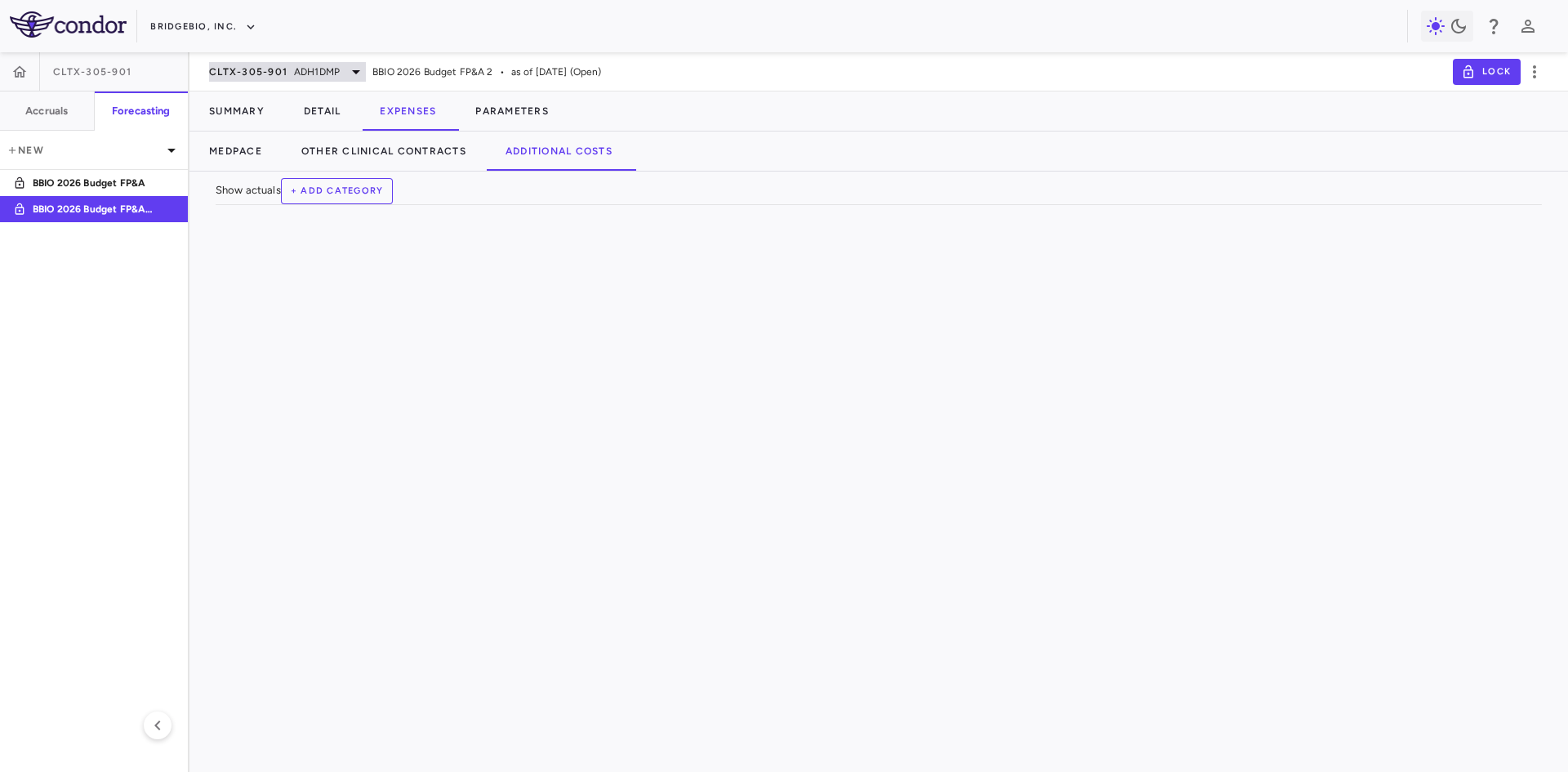
click at [314, 65] on span "ADH1DMP" at bounding box center [317, 71] width 45 height 14
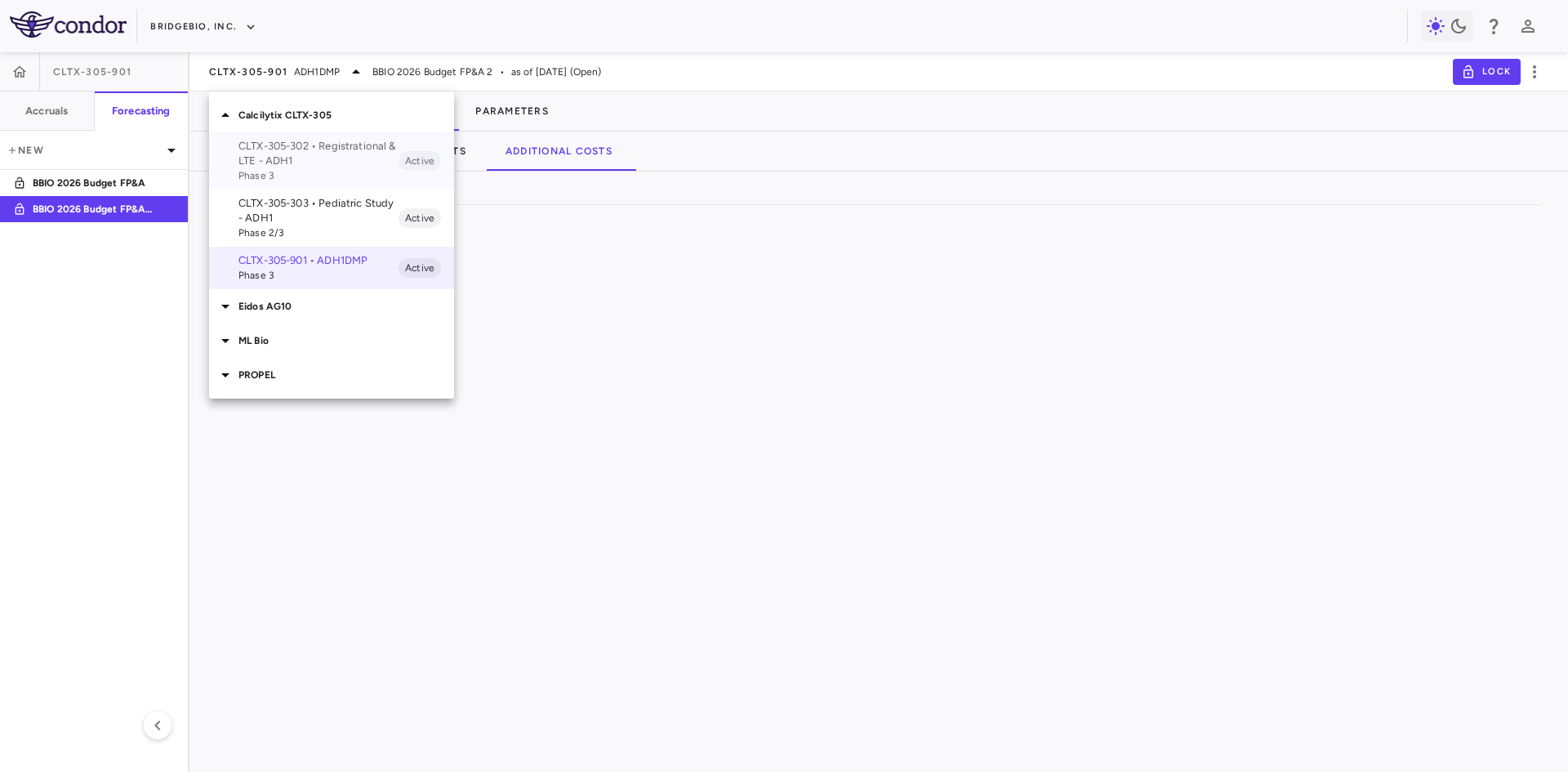
click at [303, 166] on p "CLTX-305-302 • Registrational & LTE - ADH1" at bounding box center [319, 153] width 160 height 29
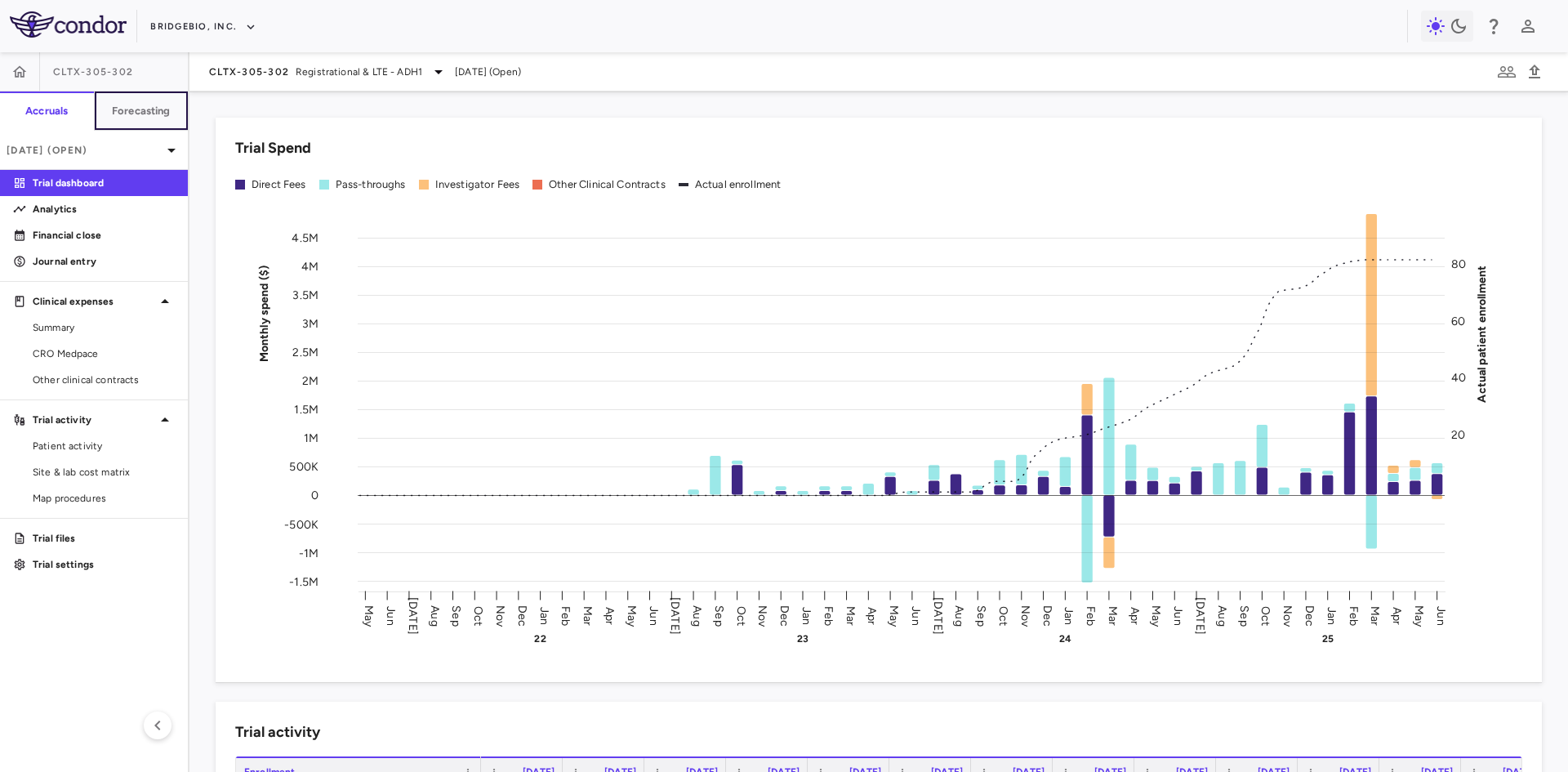
click at [160, 118] on button "Forecasting" at bounding box center [141, 111] width 95 height 40
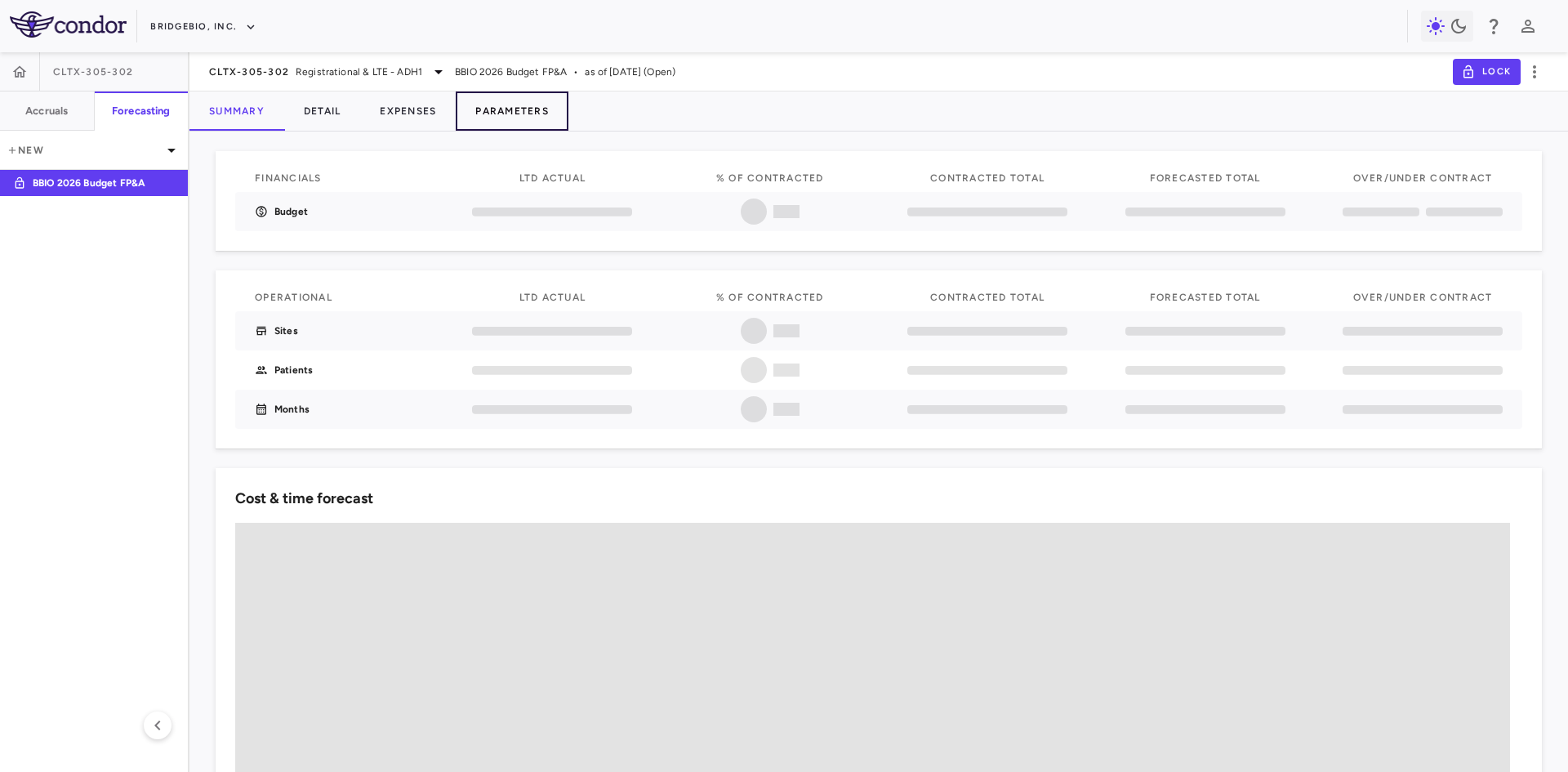
click at [543, 121] on button "Parameters" at bounding box center [512, 111] width 113 height 40
